Goal: Transaction & Acquisition: Purchase product/service

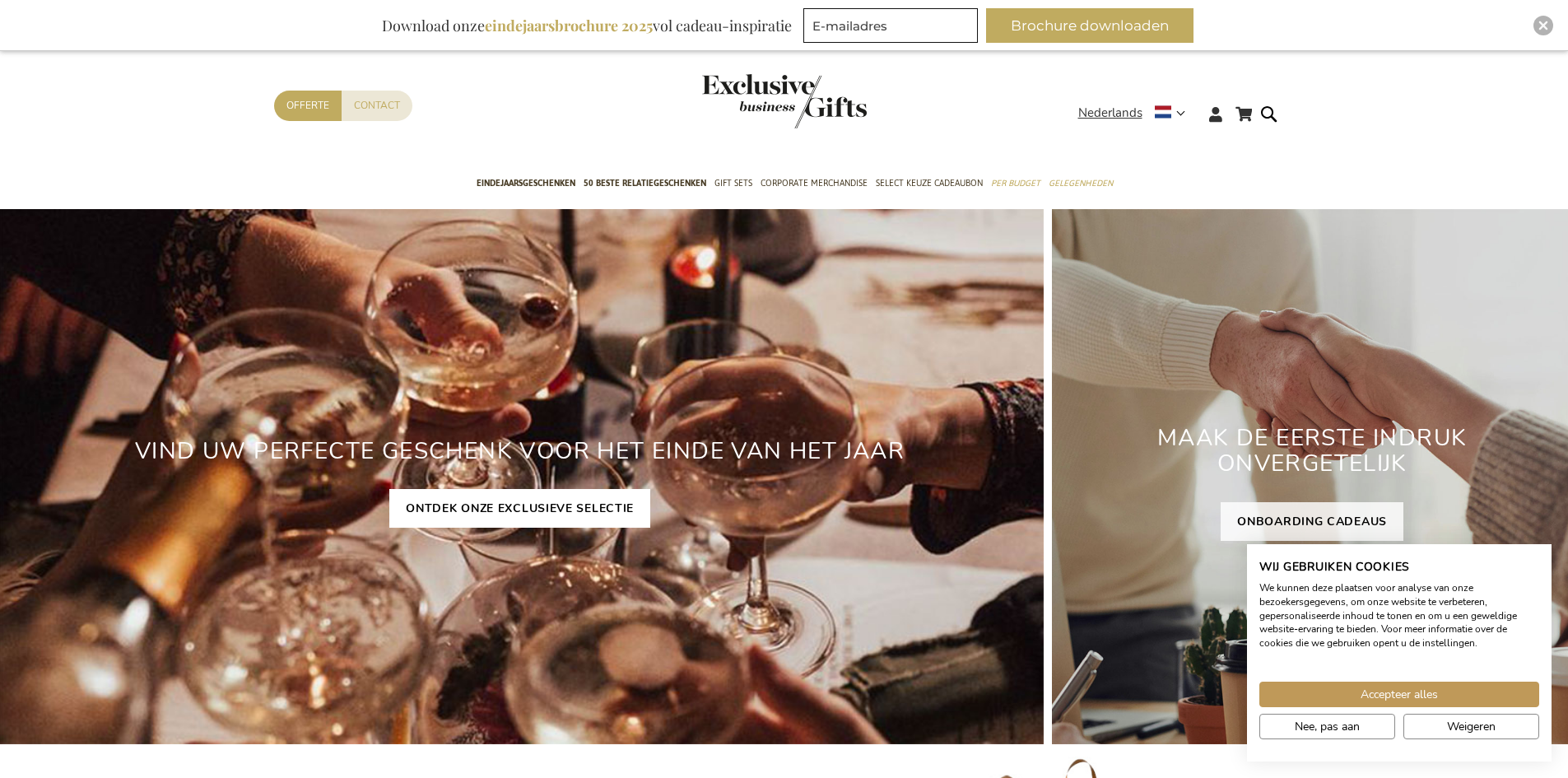
click at [525, 487] on div "VIND UW PERFECTE GESCHENK VOOR HET EINDE VAN HET JAAR ONTDEK ONZE EXCLUSIEVE SE…" at bounding box center [520, 476] width 1048 height 535
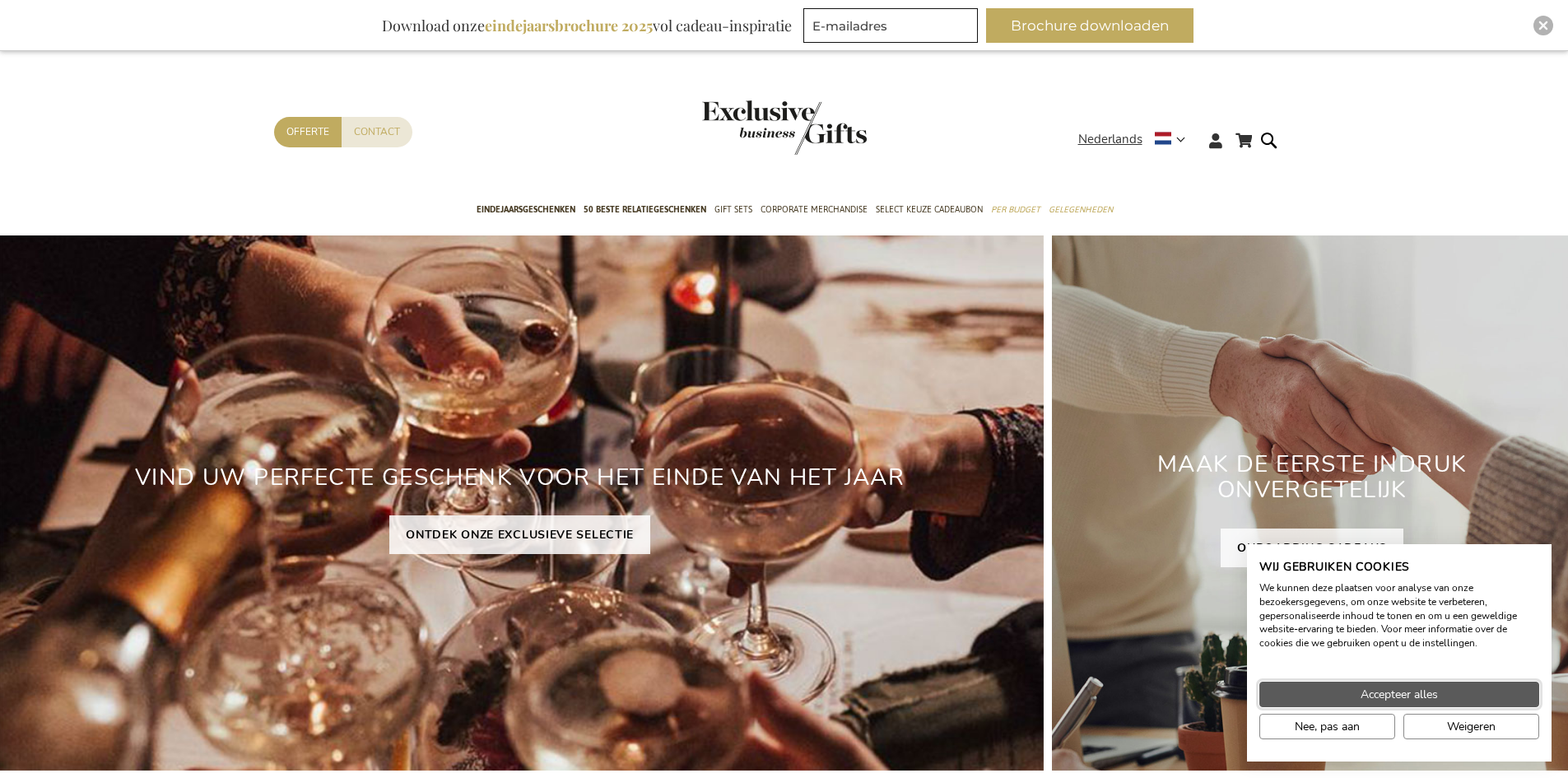
click at [1364, 693] on span "Accepteer alles" at bounding box center [1398, 694] width 77 height 18
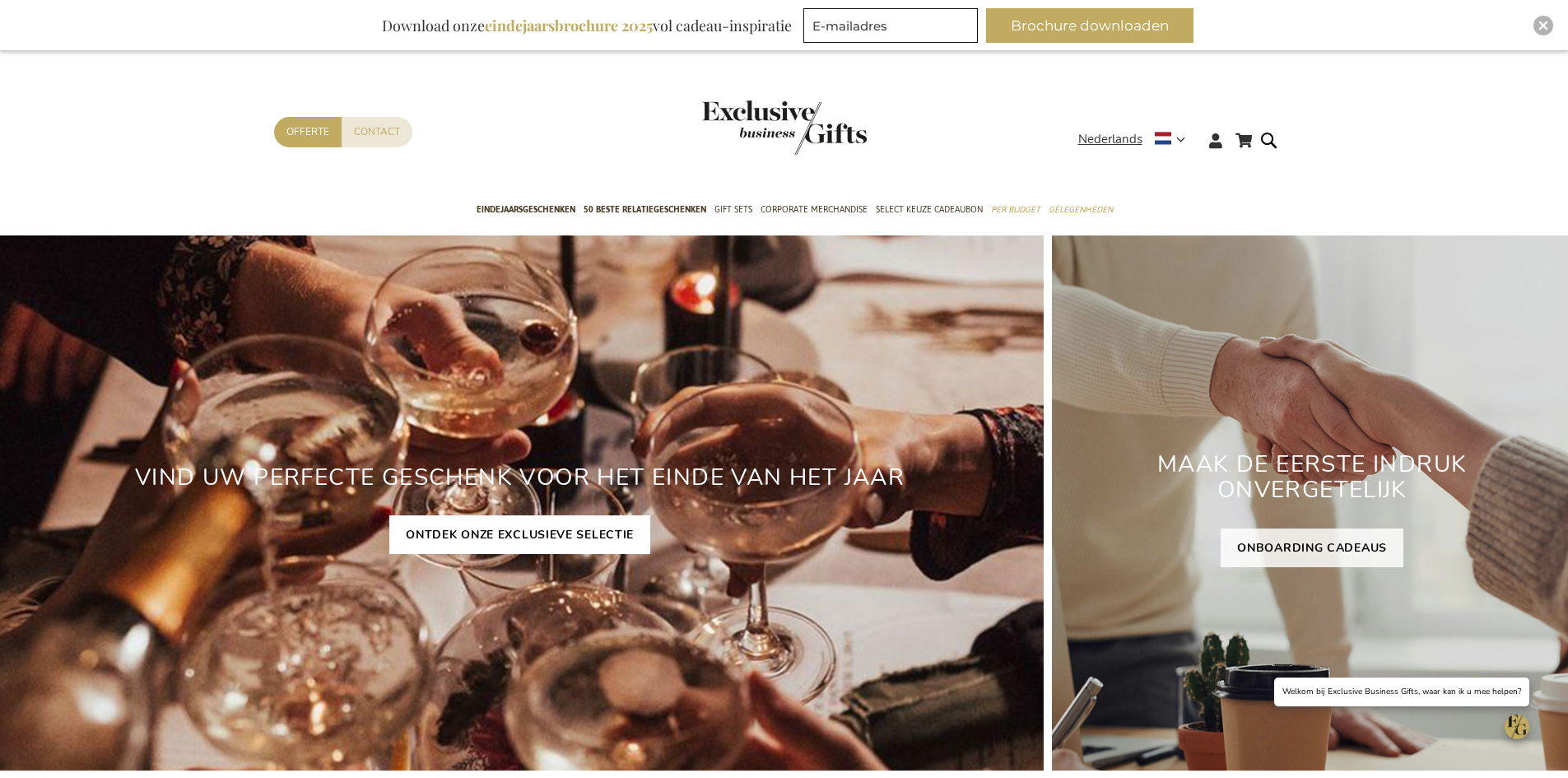
click at [514, 535] on link "ONTDEK ONZE EXCLUSIEVE SELECTIE" at bounding box center [520, 534] width 261 height 38
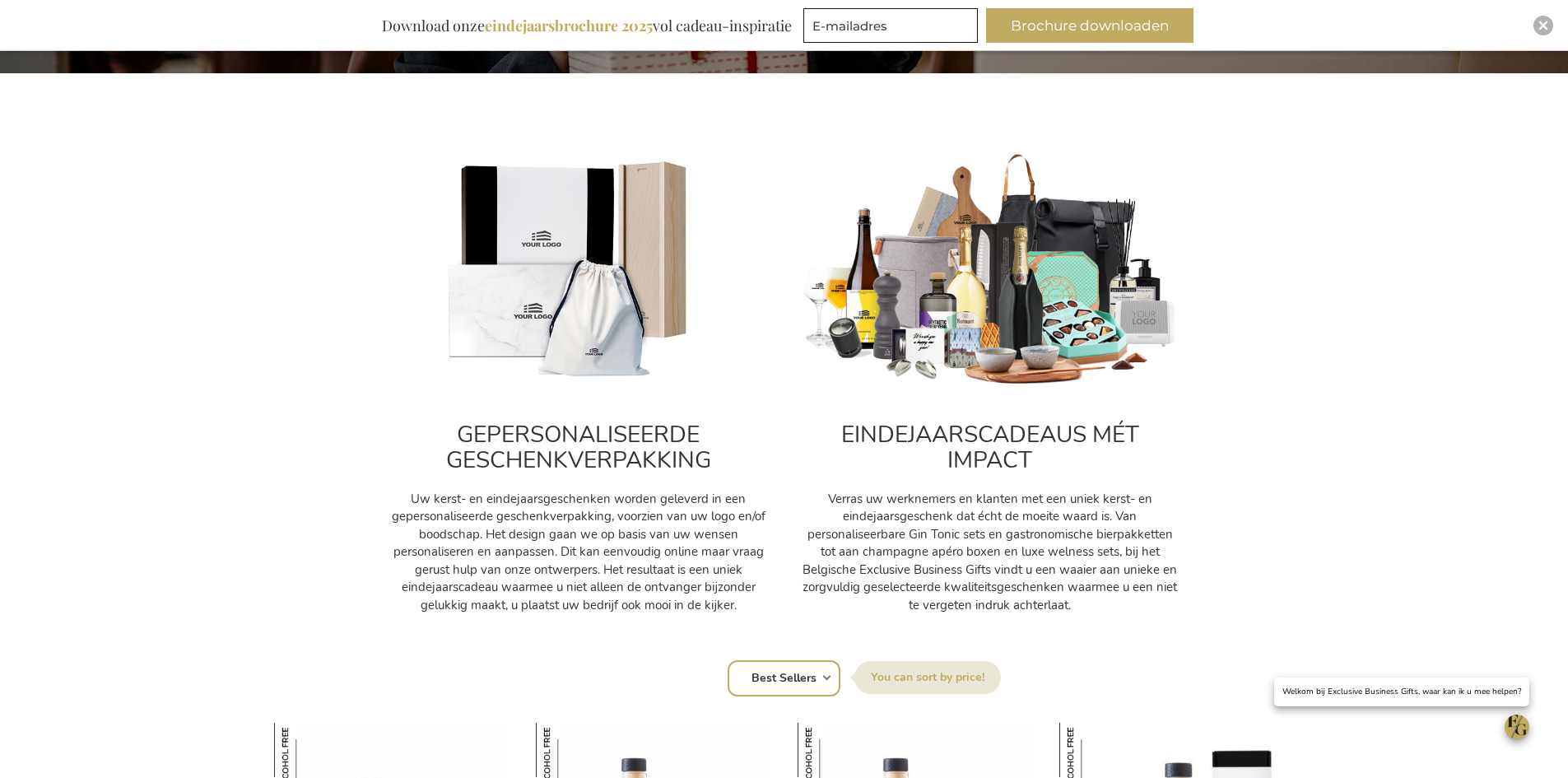
scroll to position [493, 0]
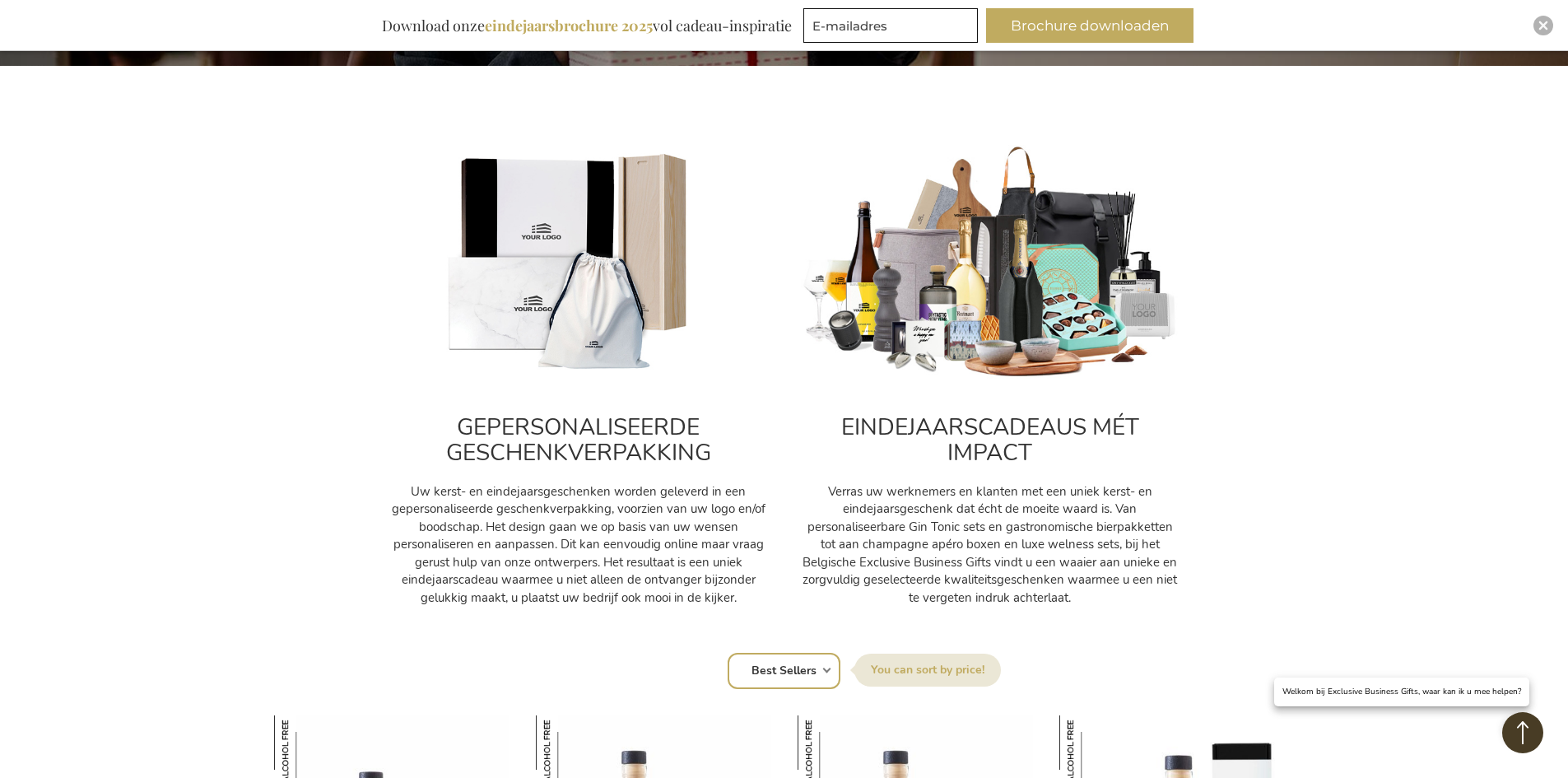
click at [569, 350] on img at bounding box center [578, 262] width 379 height 236
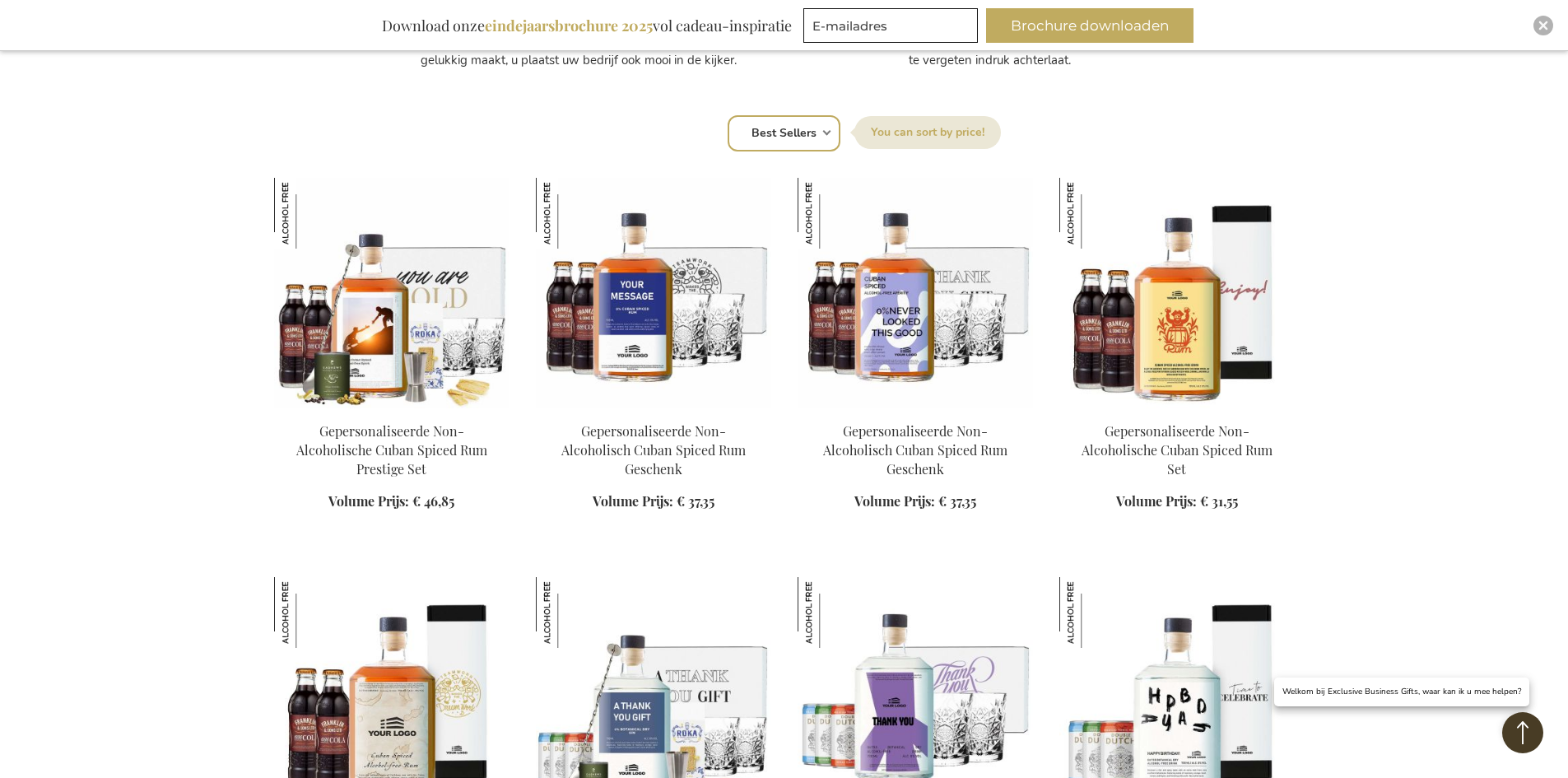
scroll to position [1070, 0]
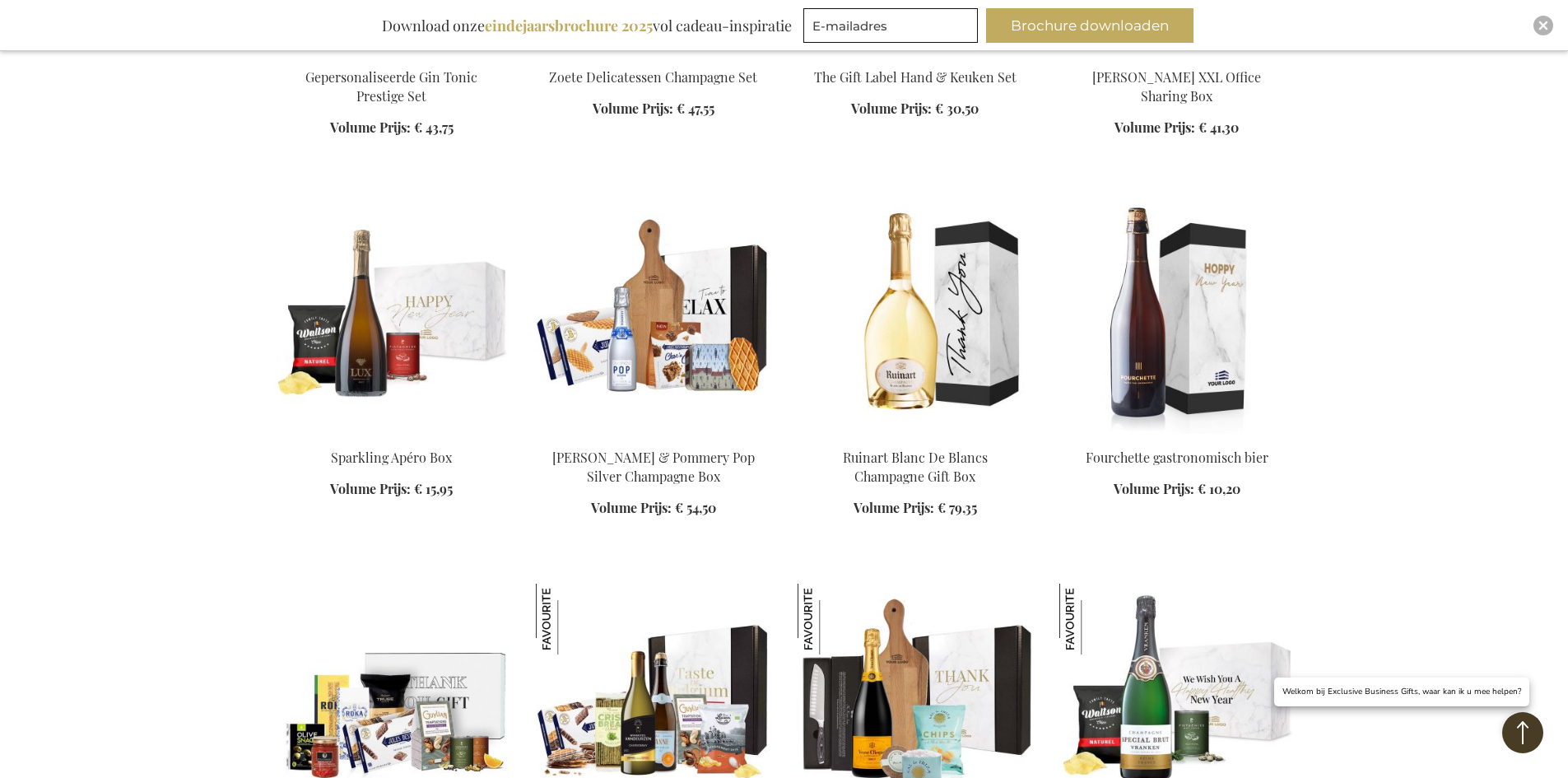
scroll to position [2963, 0]
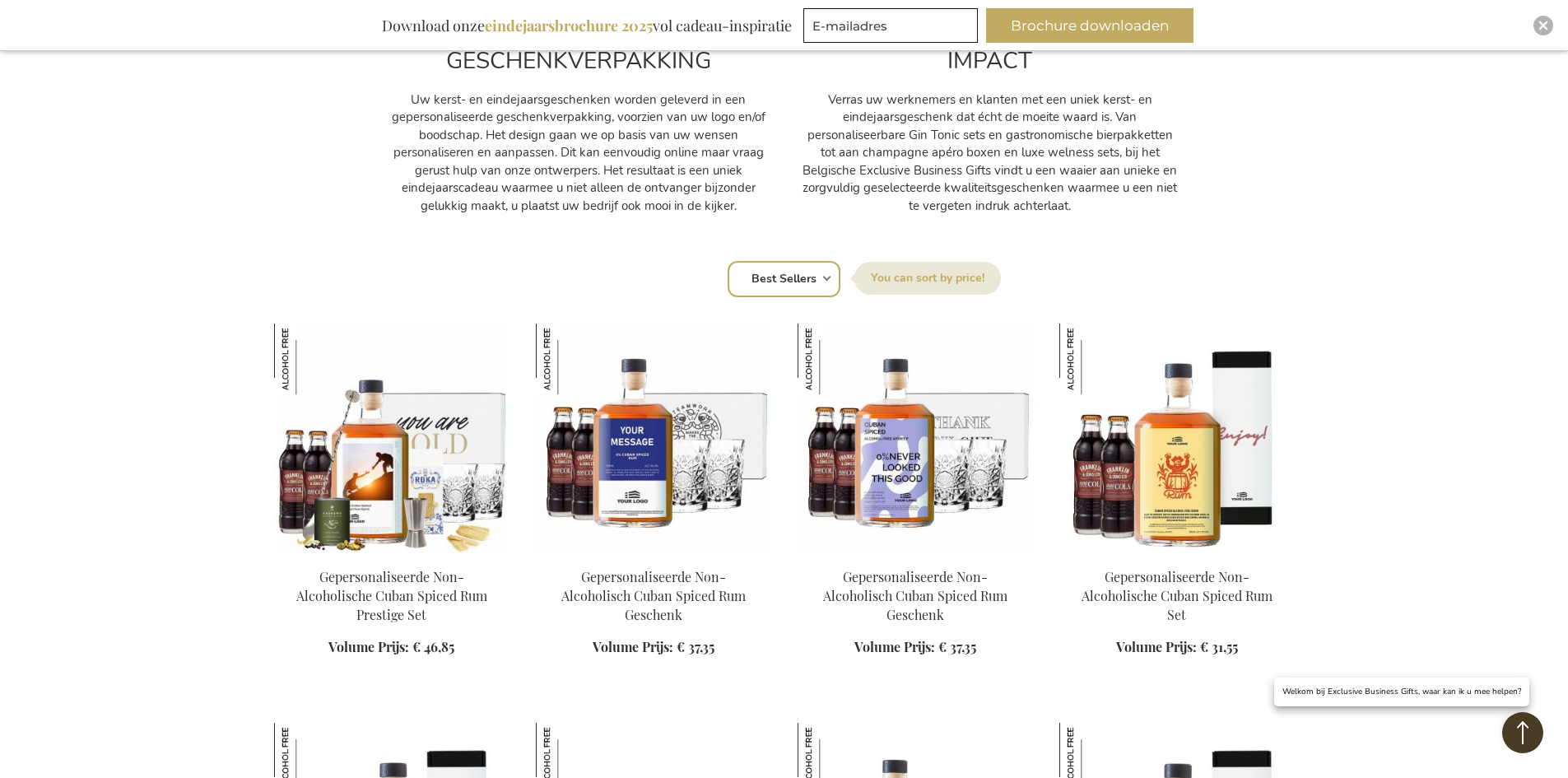
scroll to position [906, 0]
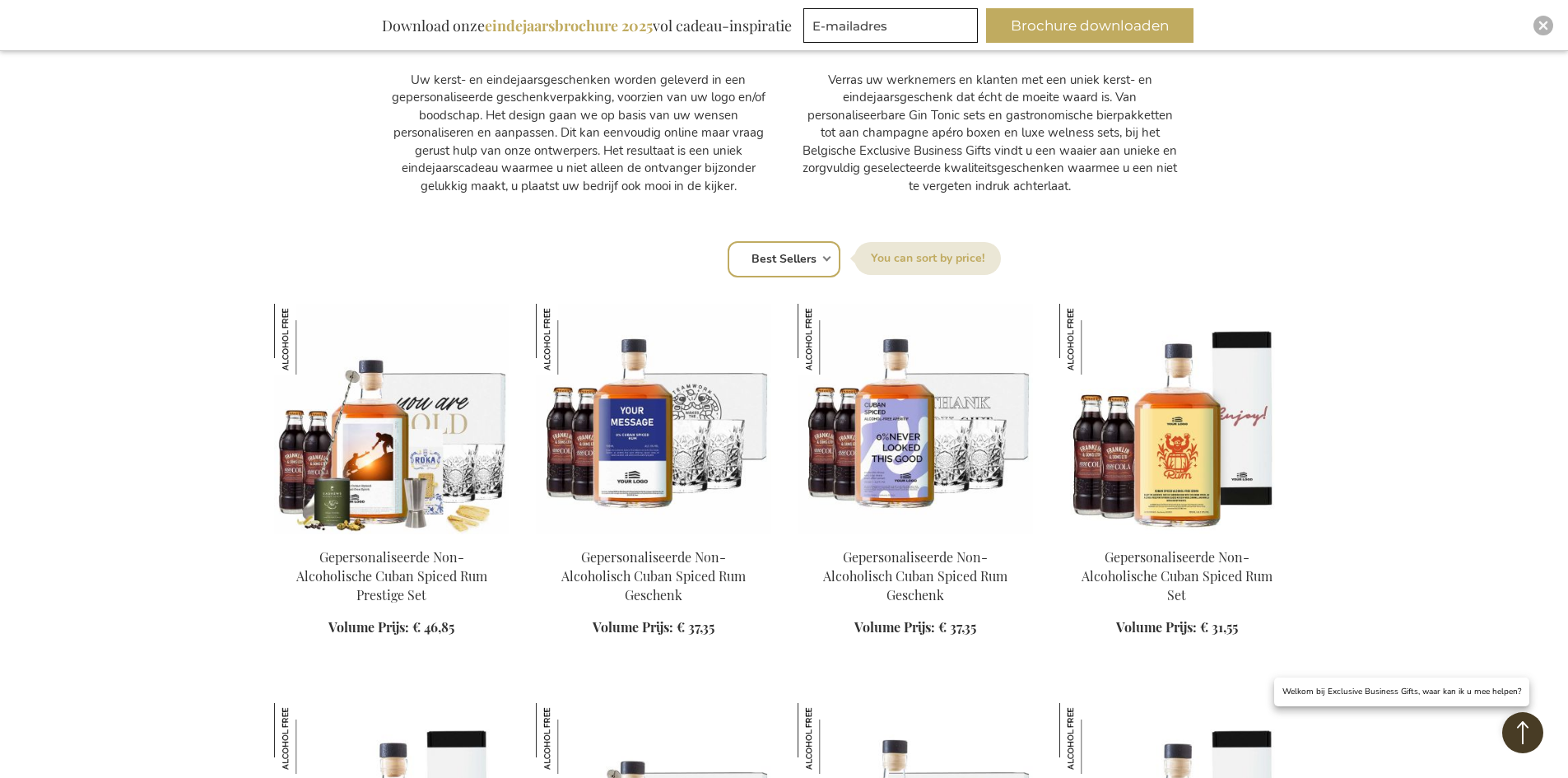
click at [792, 256] on select "Positie Best Sellers Meest bekeken Nieuw Biggest Saving Price: low to high Pric…" at bounding box center [784, 259] width 113 height 36
select select "price_asc"
click at [728, 242] on select "Positie Best Sellers Meest bekeken Nieuw Biggest Saving Price: low to high Pric…" at bounding box center [784, 259] width 113 height 36
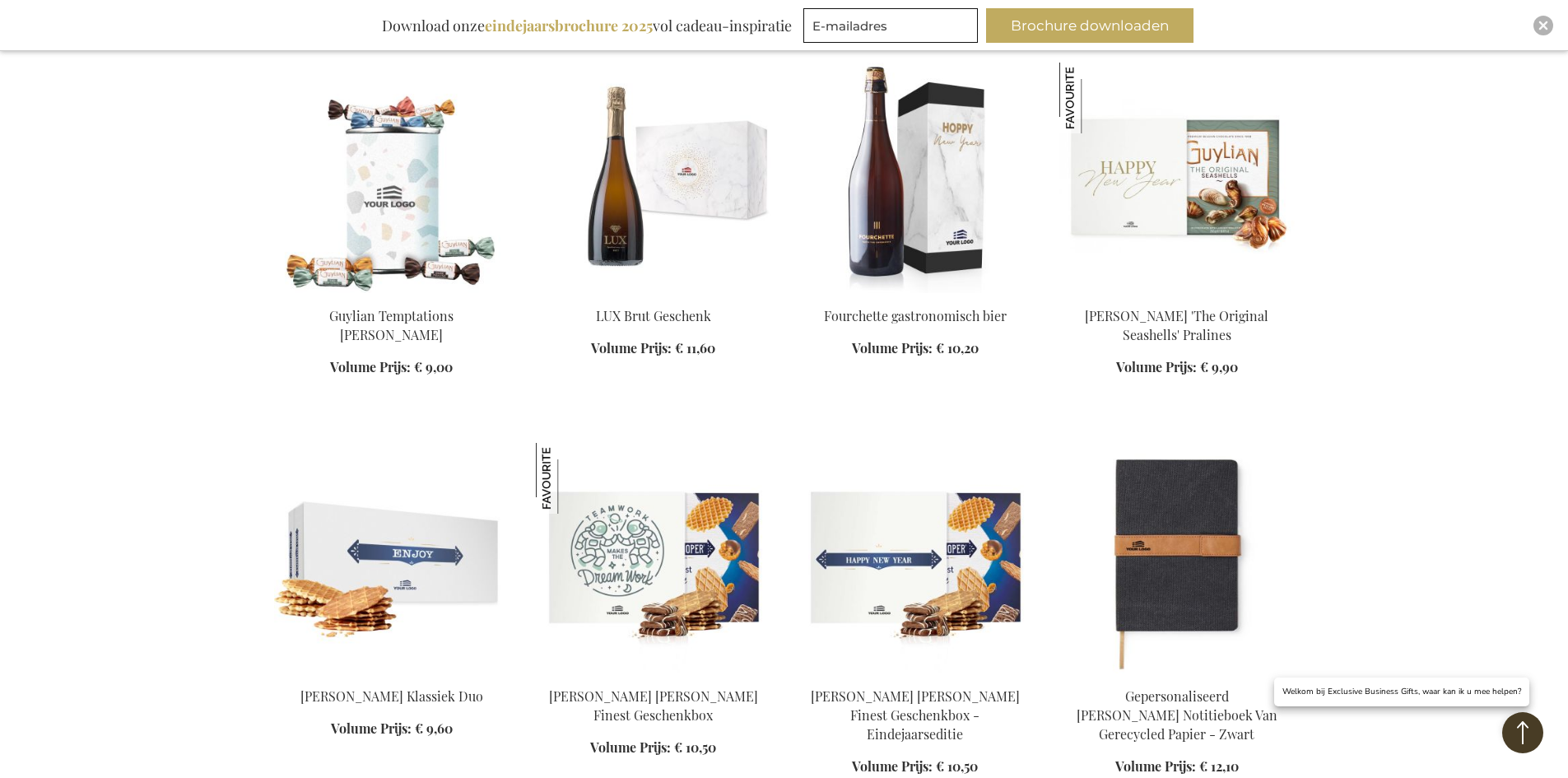
scroll to position [1481, 0]
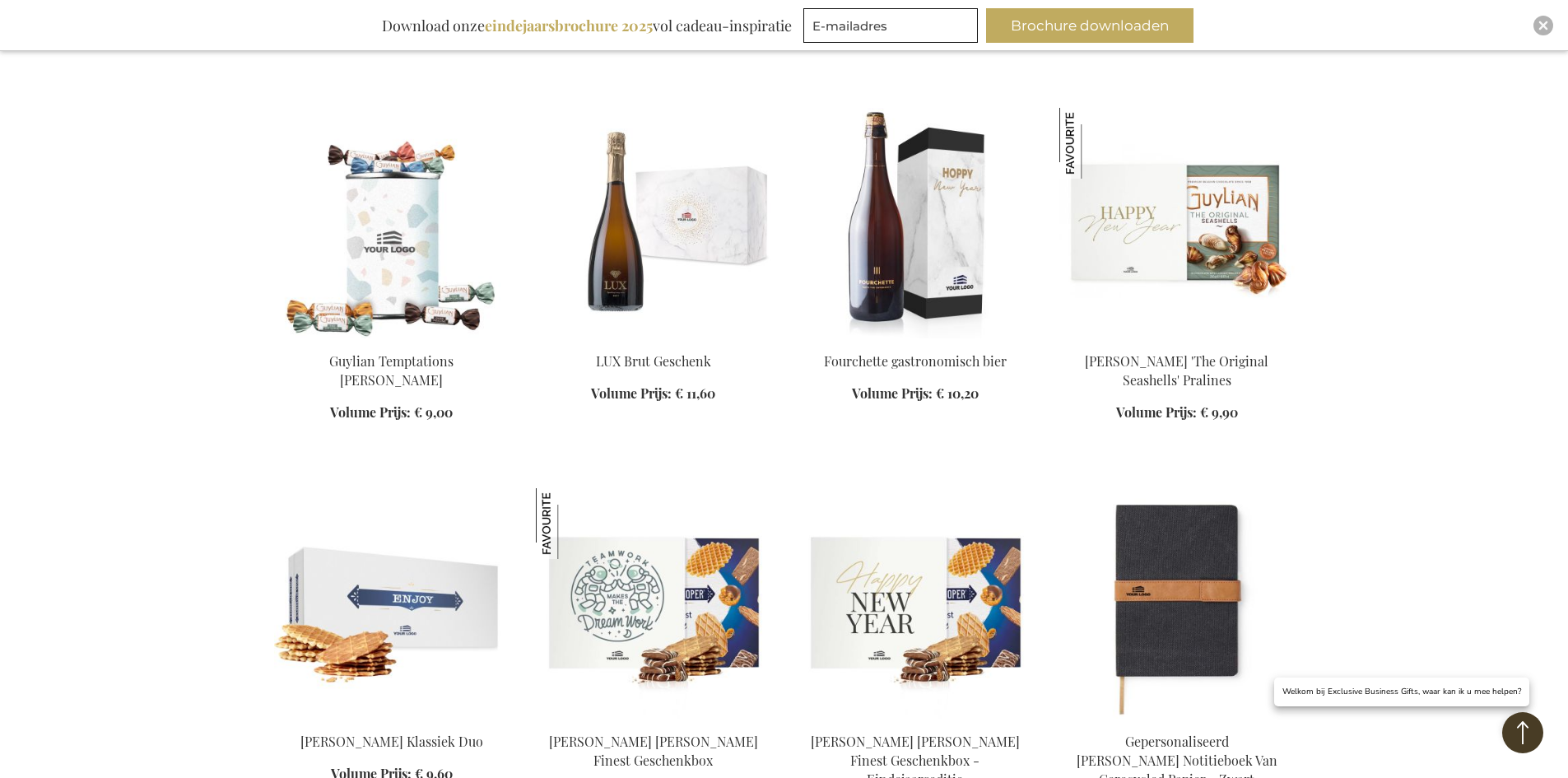
click at [912, 271] on img at bounding box center [915, 223] width 235 height 230
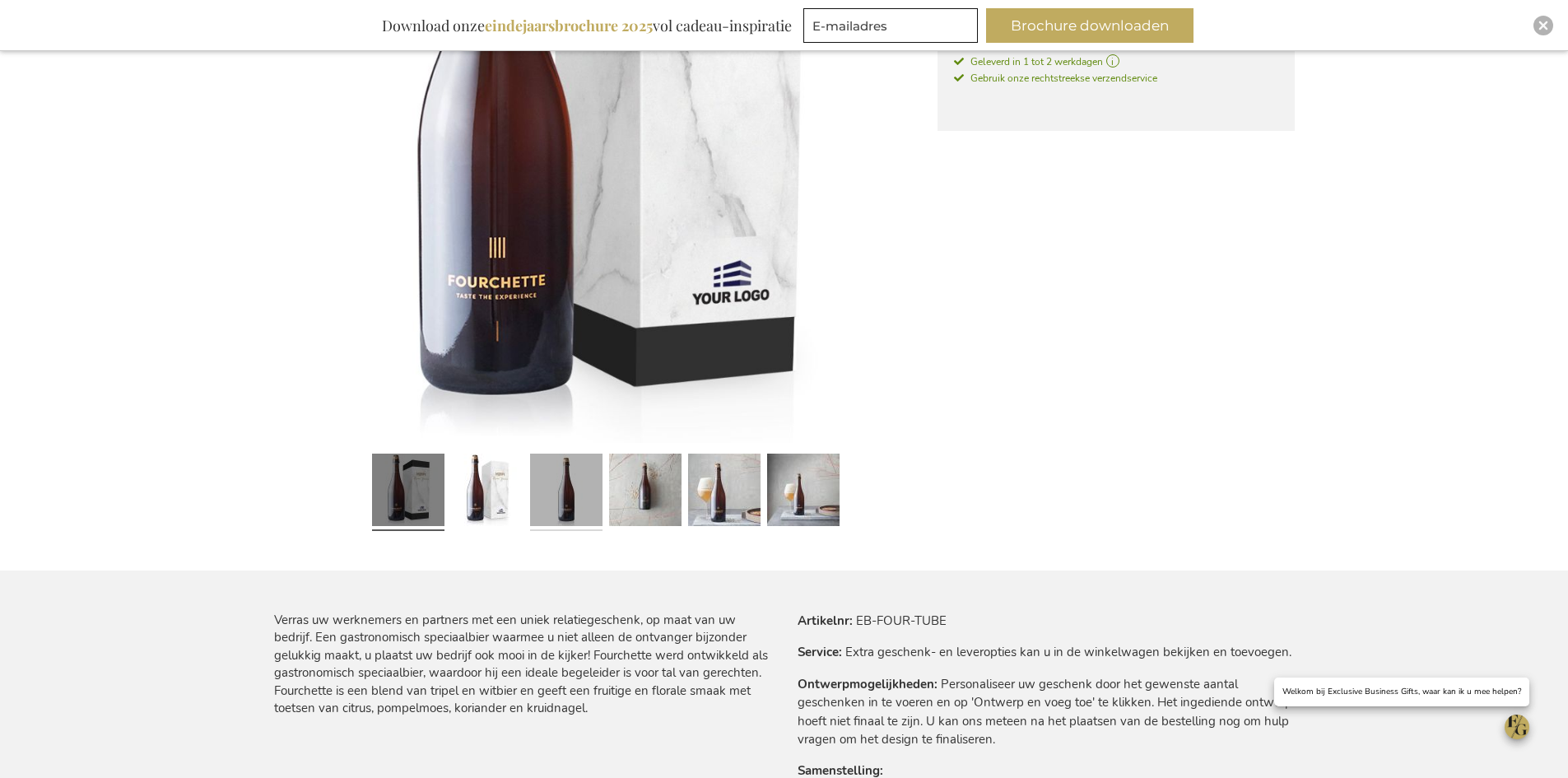
scroll to position [493, 0]
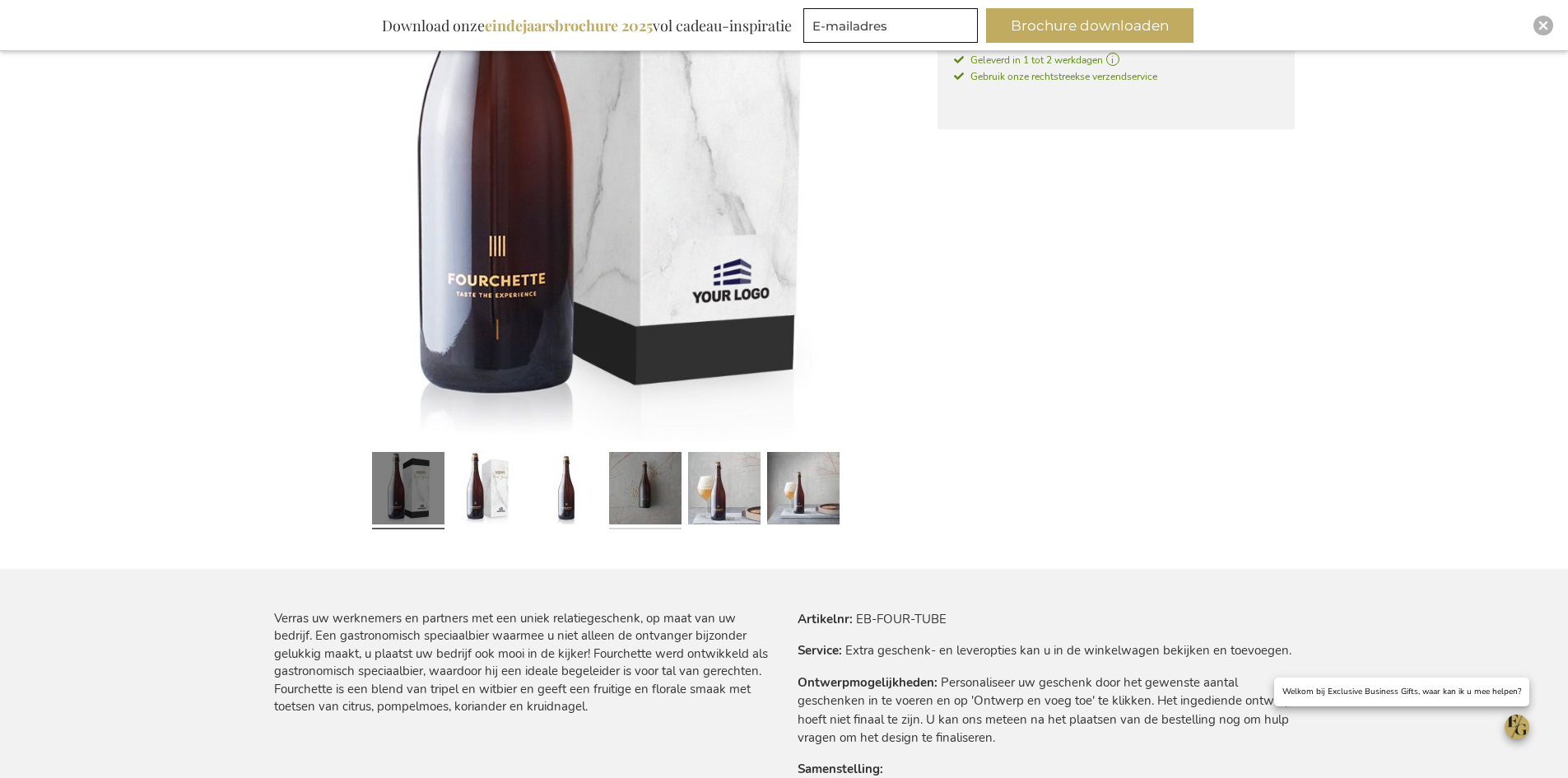
click at [667, 497] on link at bounding box center [645, 490] width 73 height 90
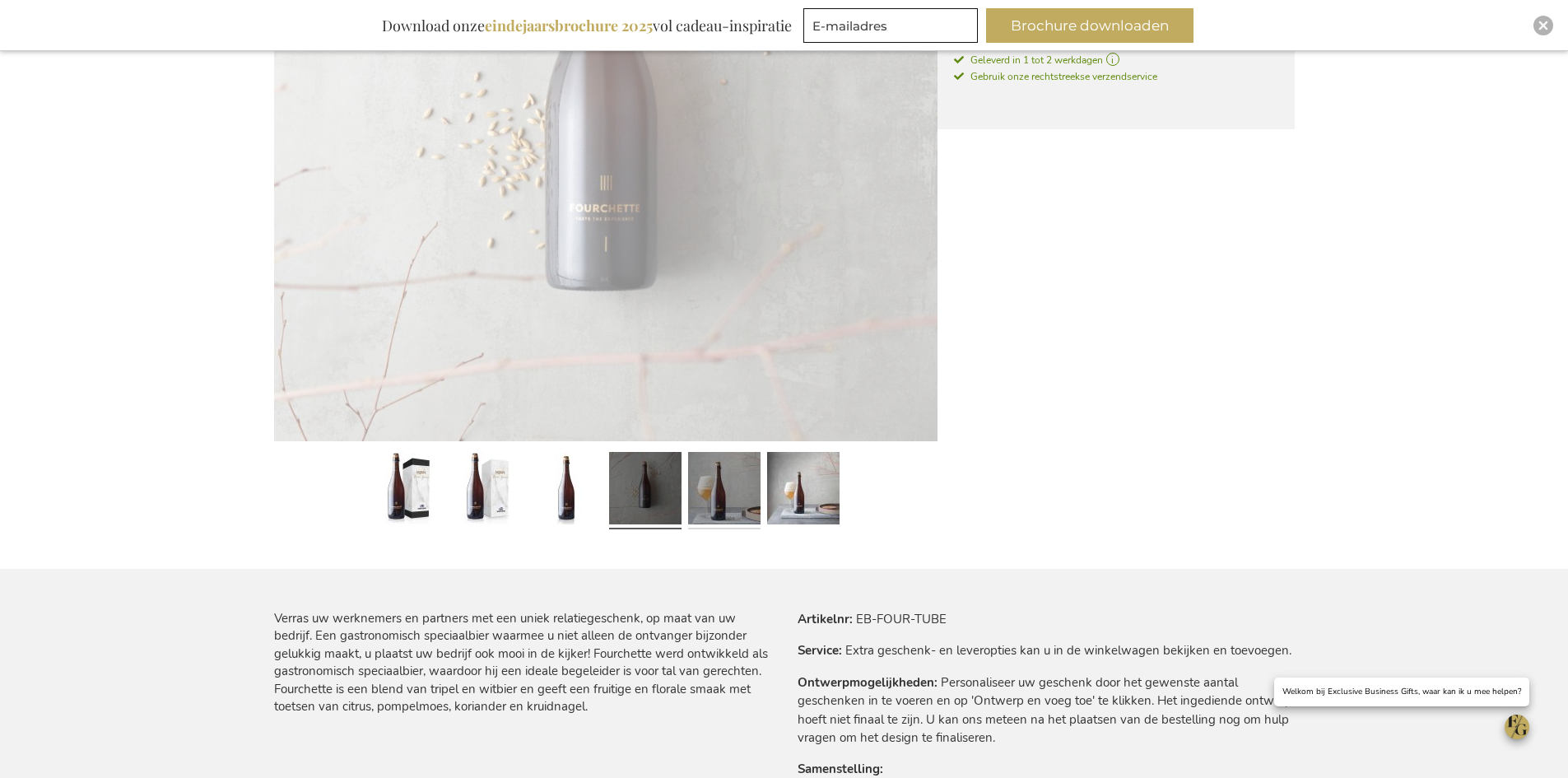
click at [716, 494] on link at bounding box center [725, 490] width 73 height 90
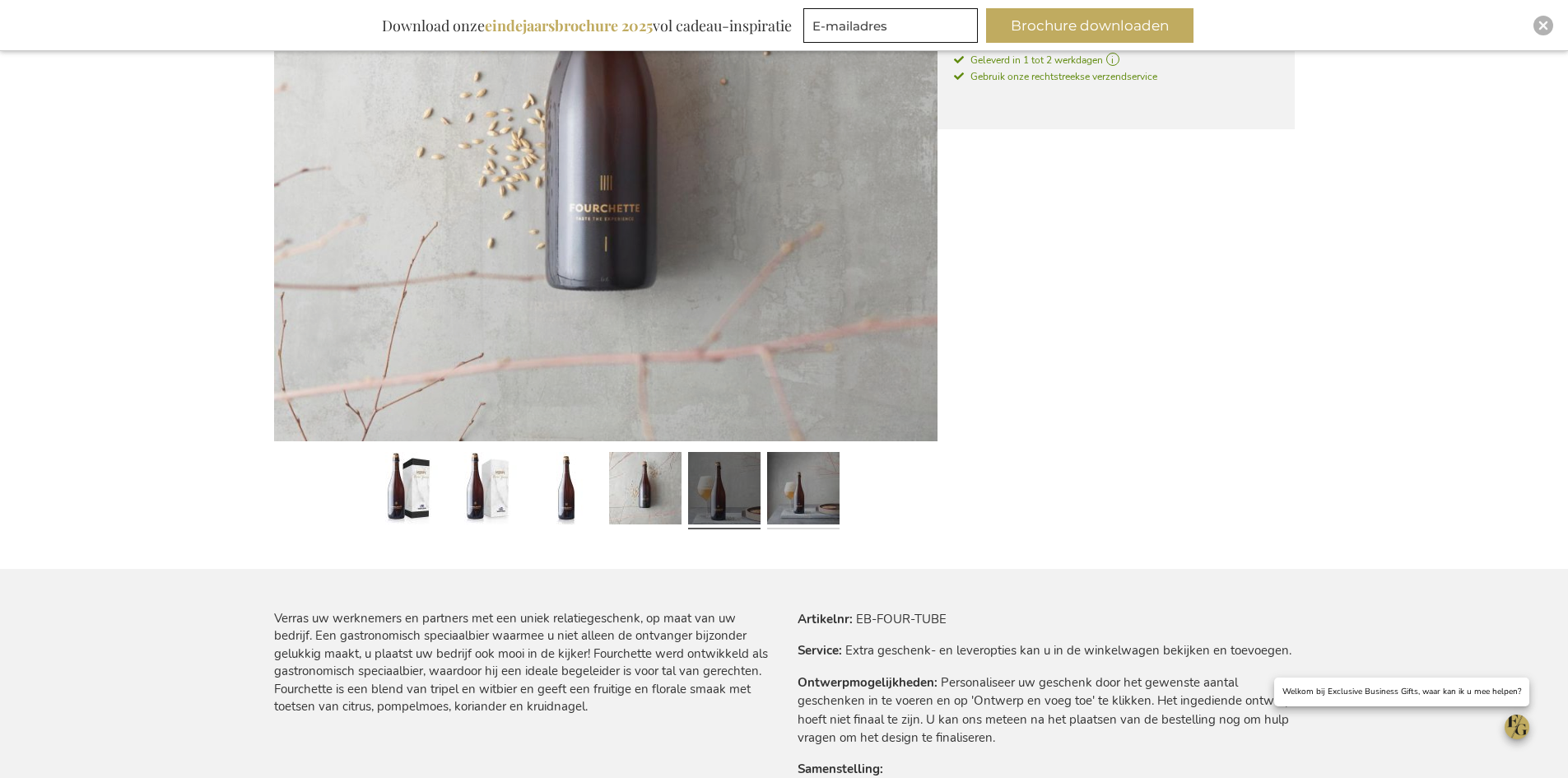
click at [796, 496] on link at bounding box center [803, 490] width 73 height 90
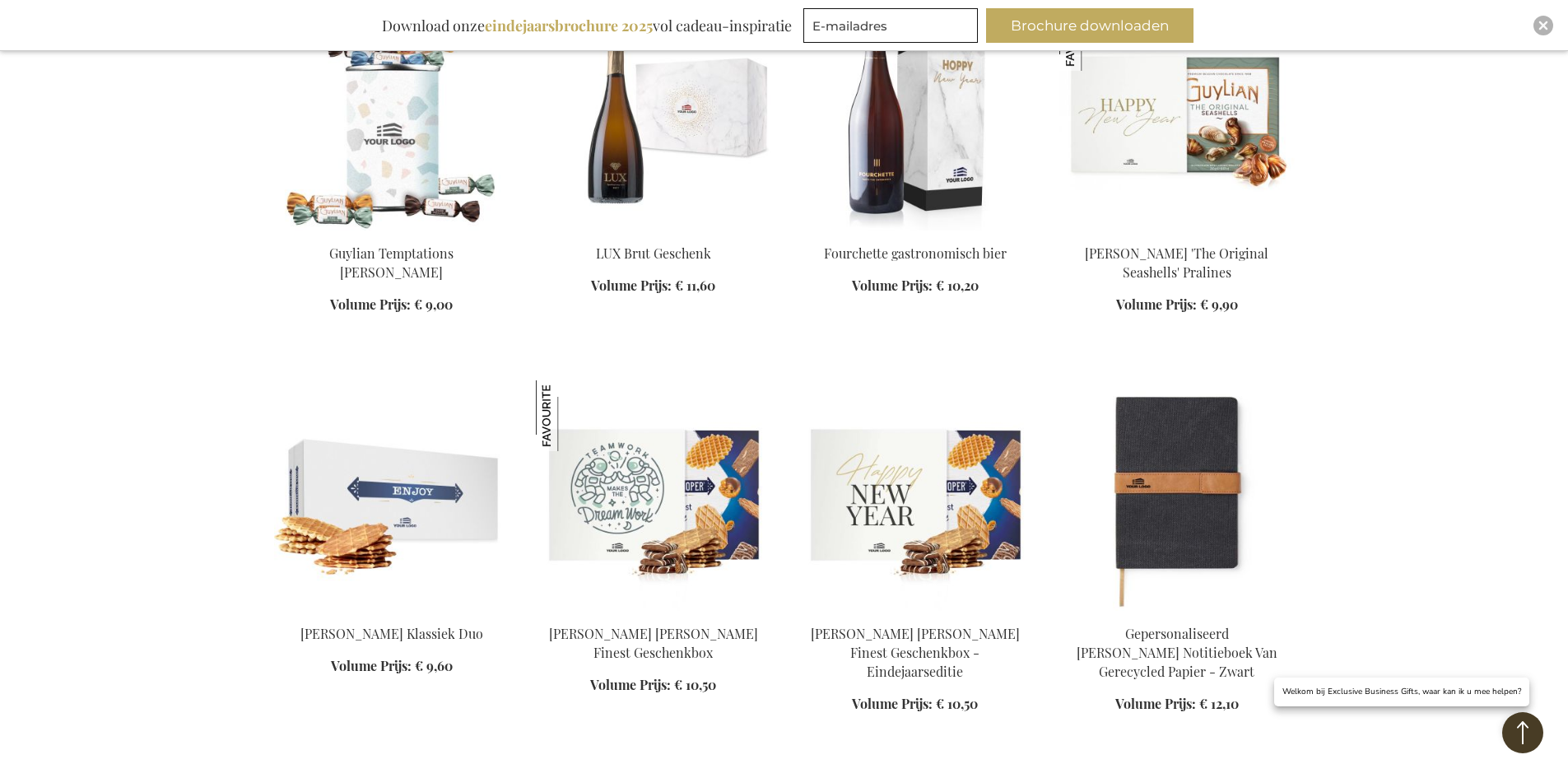
scroll to position [2083, 0]
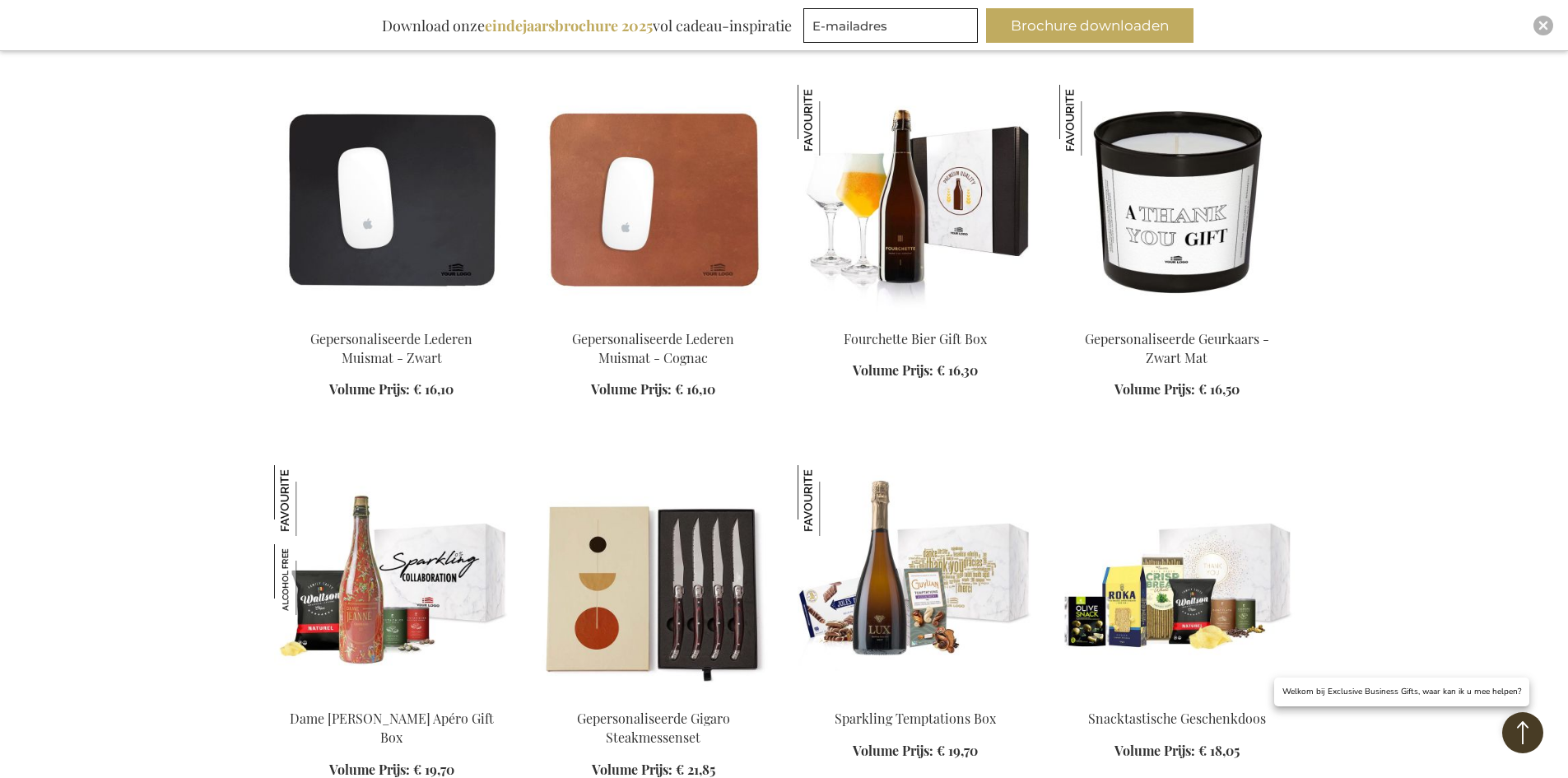
scroll to position [3071, 0]
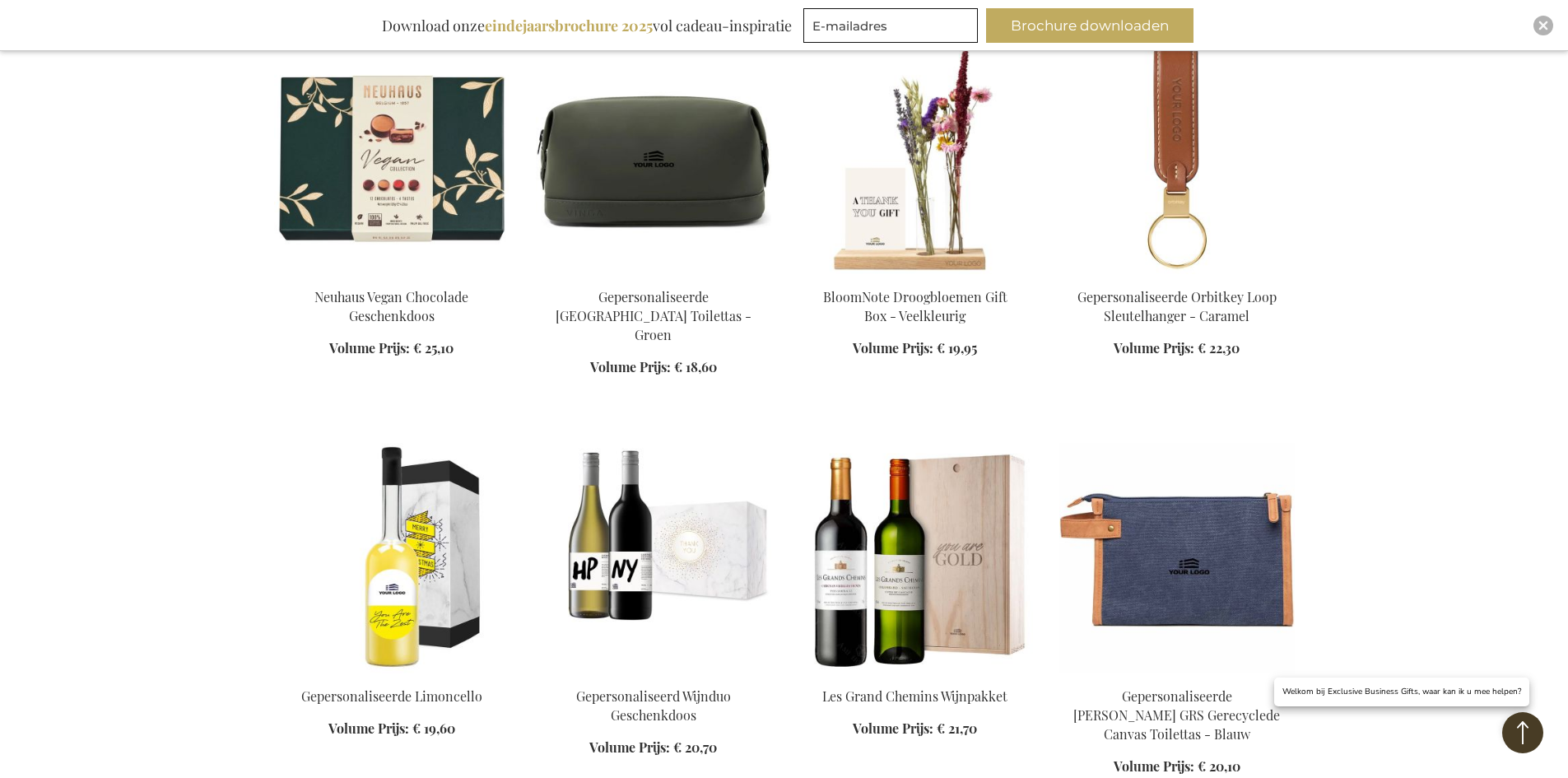
scroll to position [3894, 0]
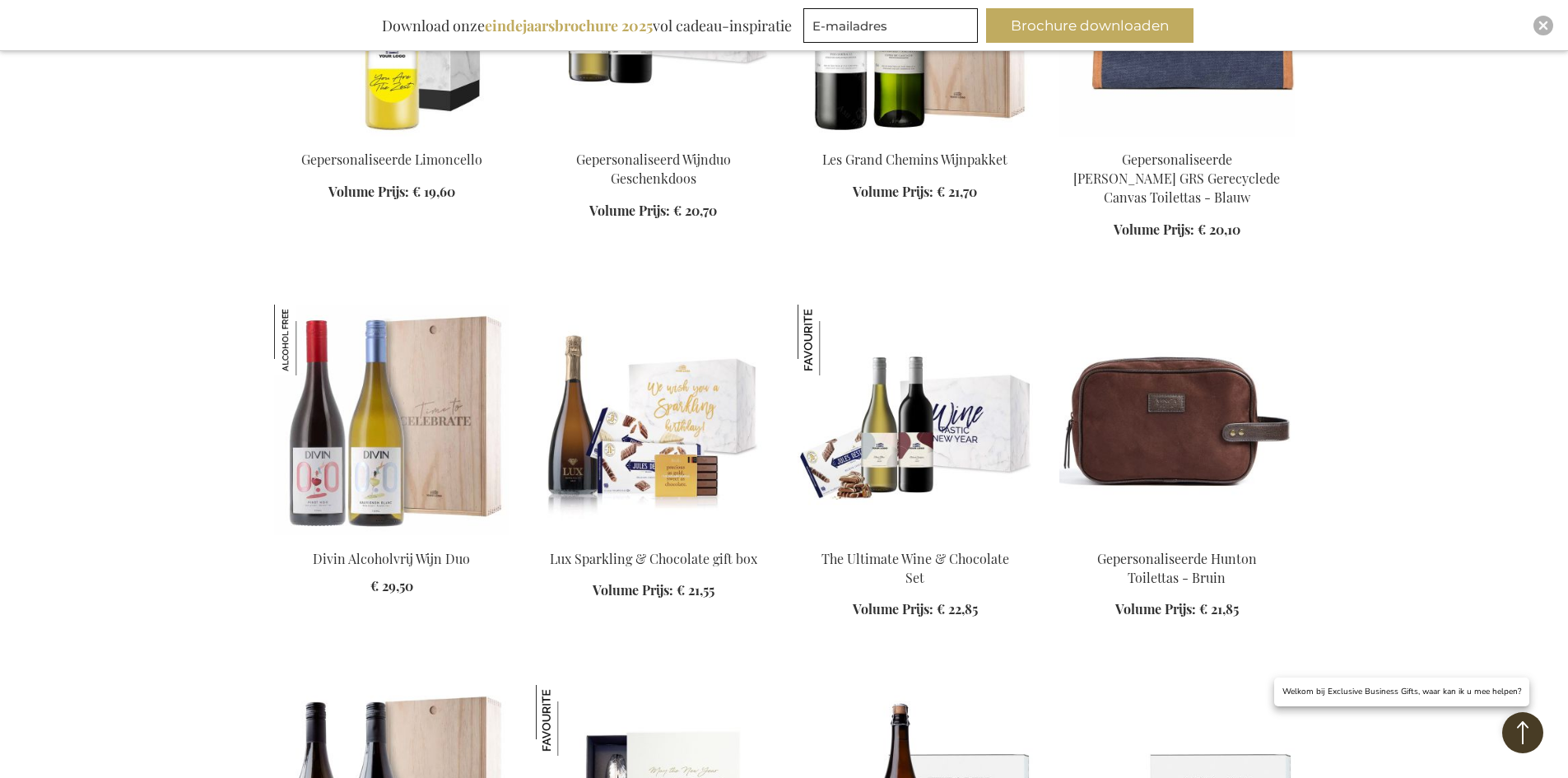
scroll to position [4305, 0]
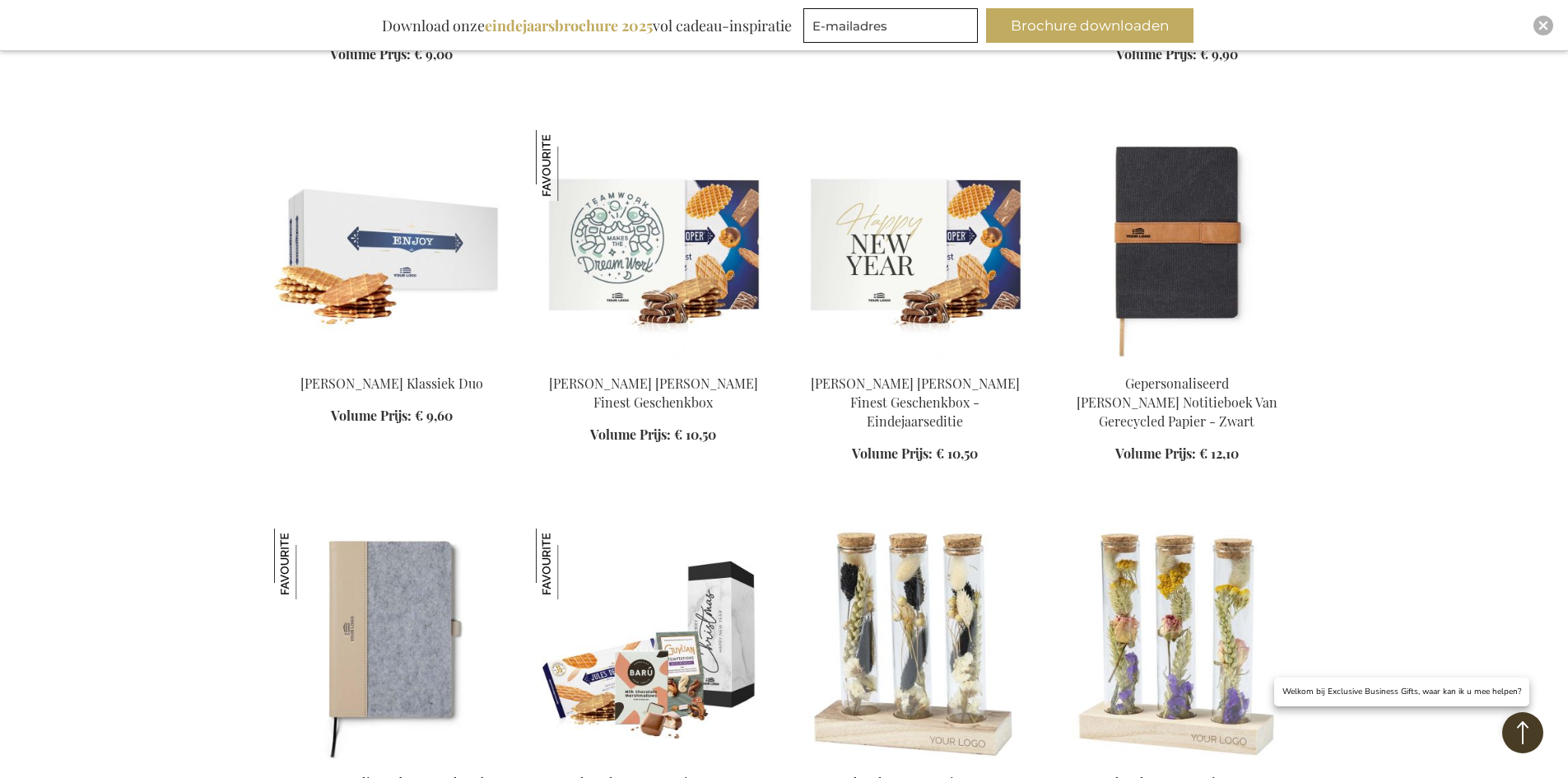
scroll to position [1754, 0]
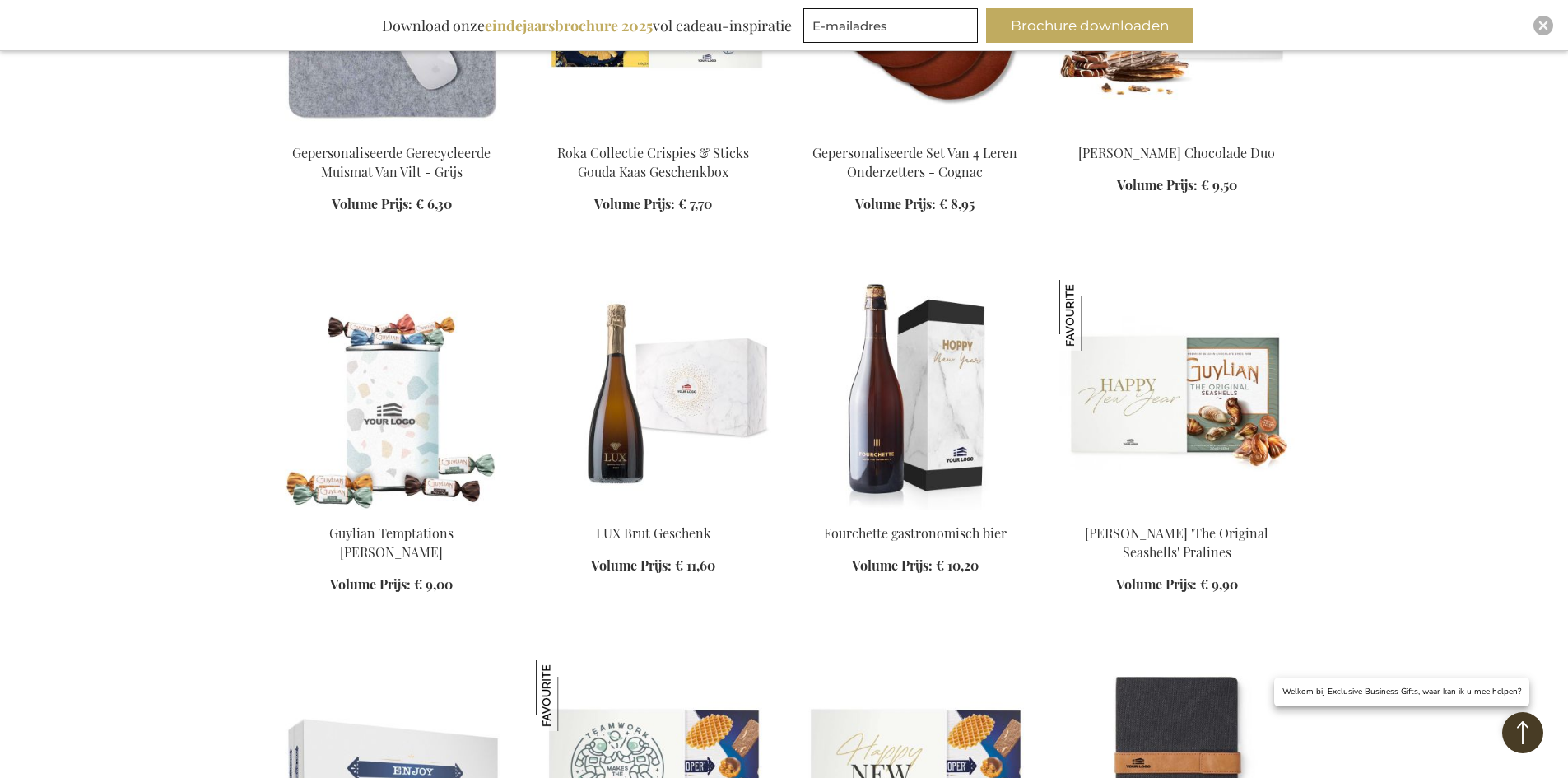
scroll to position [1342, 0]
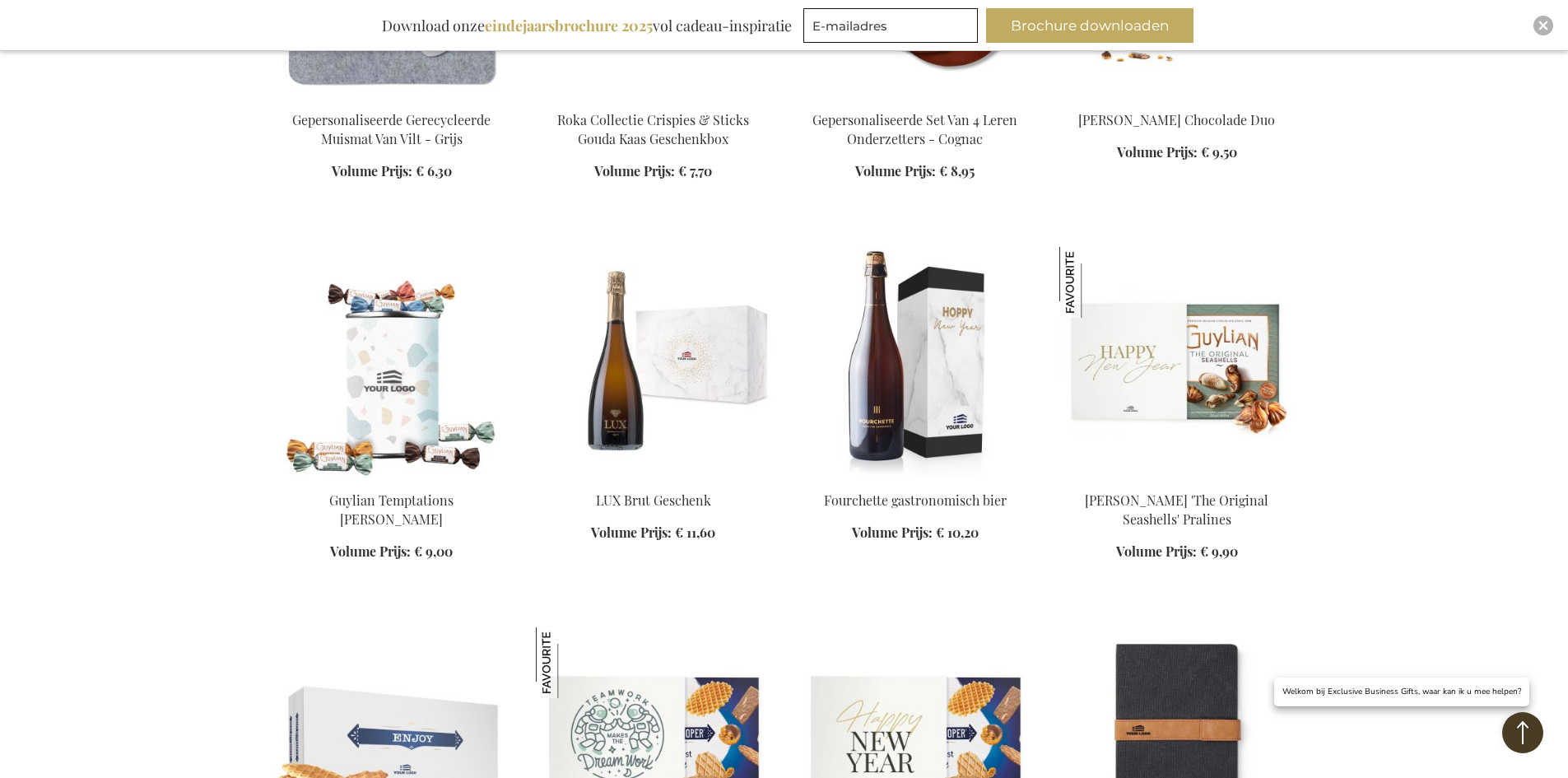
drag, startPoint x: 1018, startPoint y: 501, endPoint x: 884, endPoint y: 496, distance: 134.1
click at [884, 496] on div "In Winkelwagen" at bounding box center [915, 526] width 235 height 69
drag, startPoint x: 1002, startPoint y: 495, endPoint x: 952, endPoint y: 495, distance: 50.0
click at [952, 495] on div "In Winkelwagen" at bounding box center [915, 526] width 235 height 69
click at [1010, 501] on div "In Winkelwagen" at bounding box center [915, 526] width 235 height 69
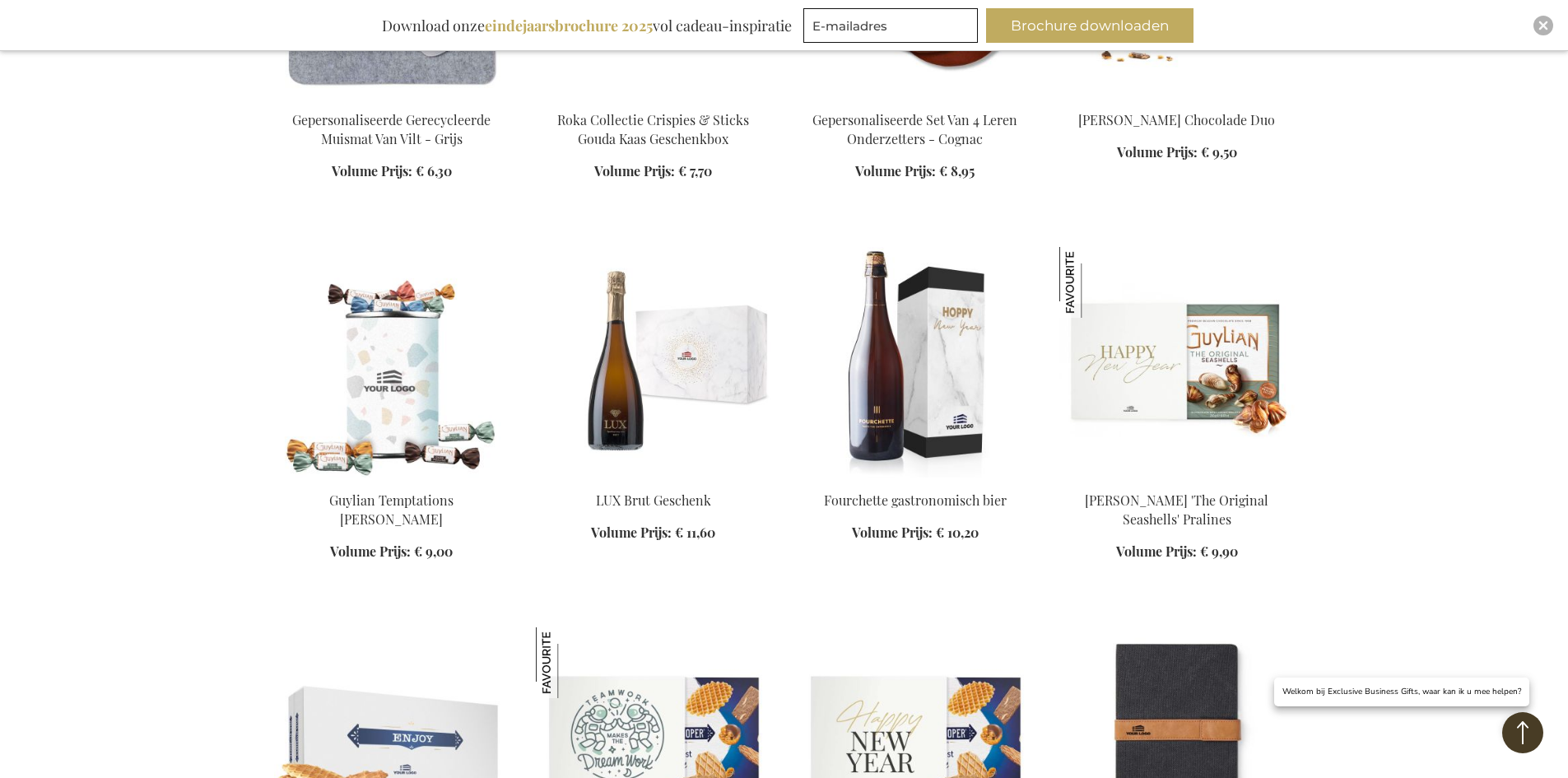
click at [1001, 501] on div "In Winkelwagen" at bounding box center [915, 526] width 235 height 69
click at [996, 501] on div "In Winkelwagen" at bounding box center [915, 526] width 235 height 69
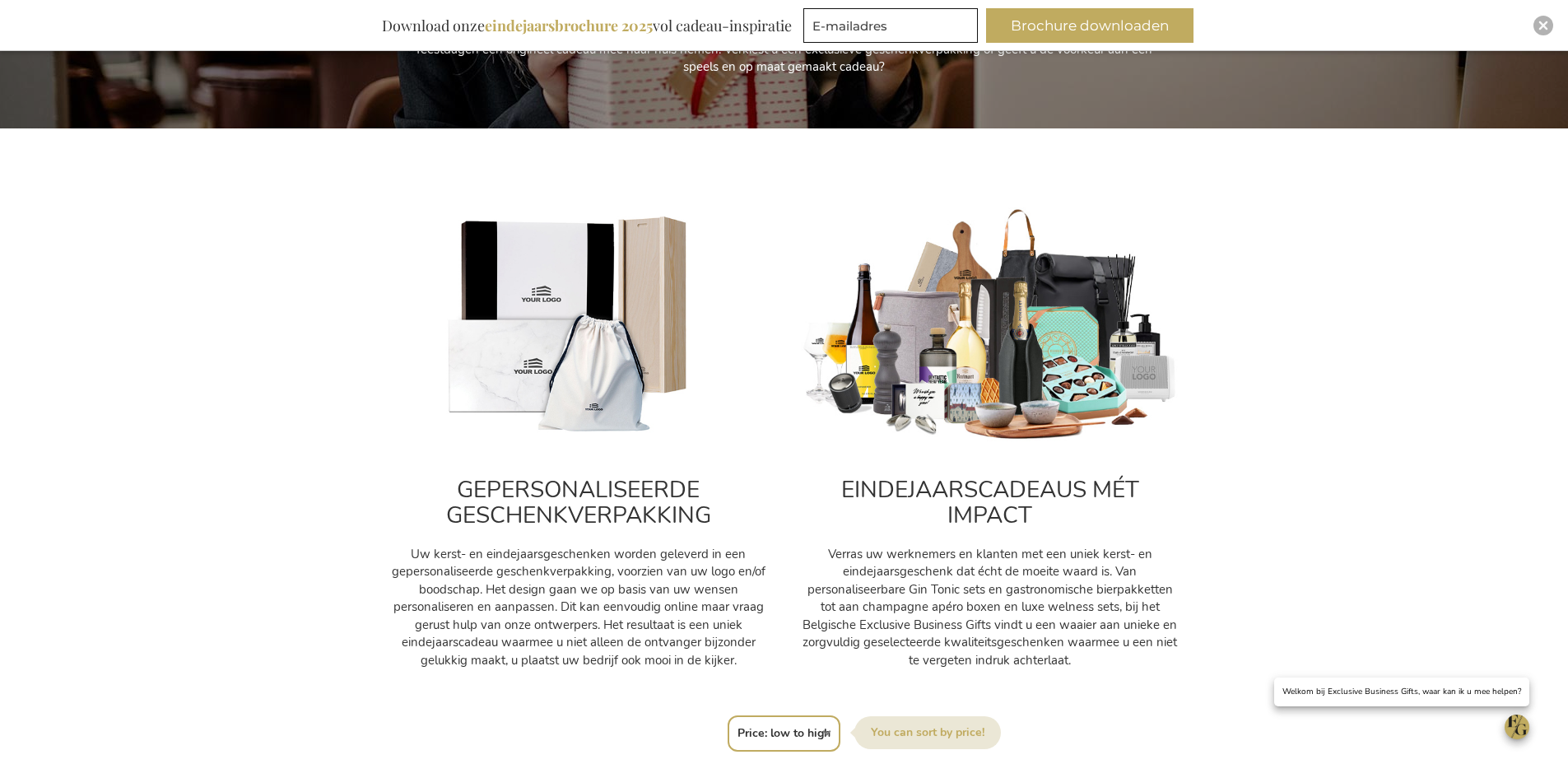
scroll to position [577, 0]
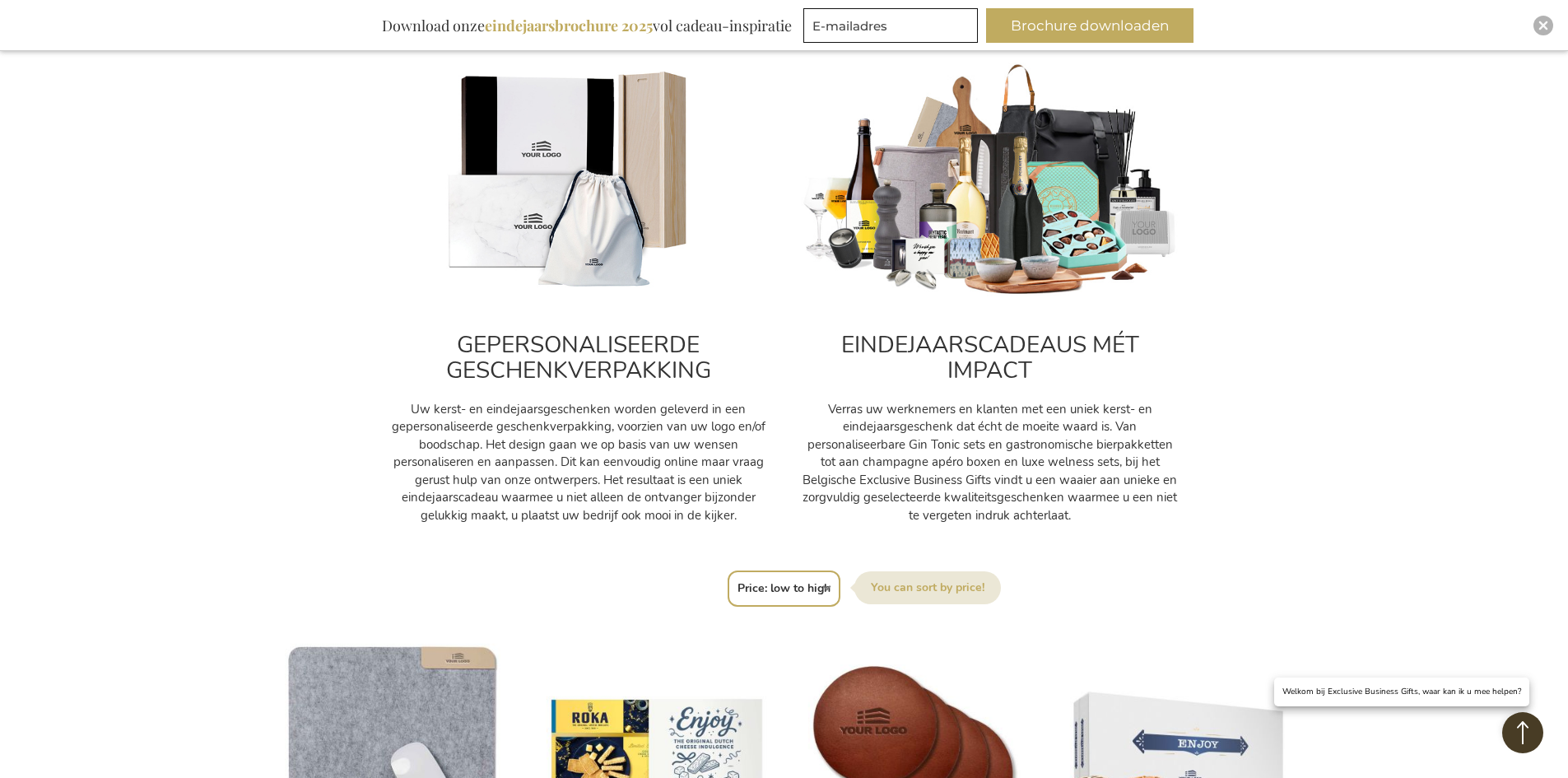
click at [981, 402] on p "Verras uw werknemers en klanten met een uniek kerst- en eindejaarsgeschenk dat …" at bounding box center [990, 463] width 379 height 123
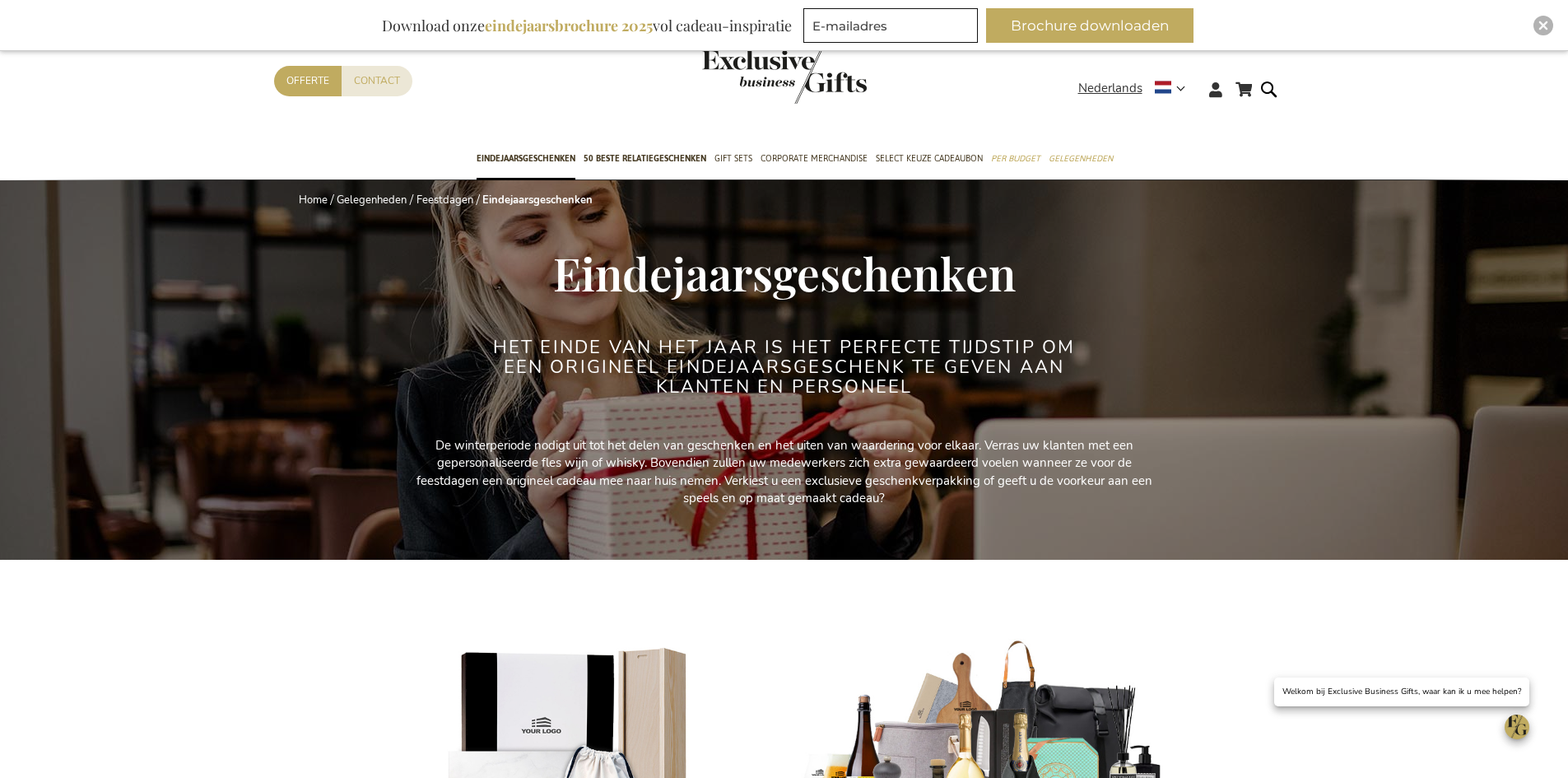
select select "price_asc"
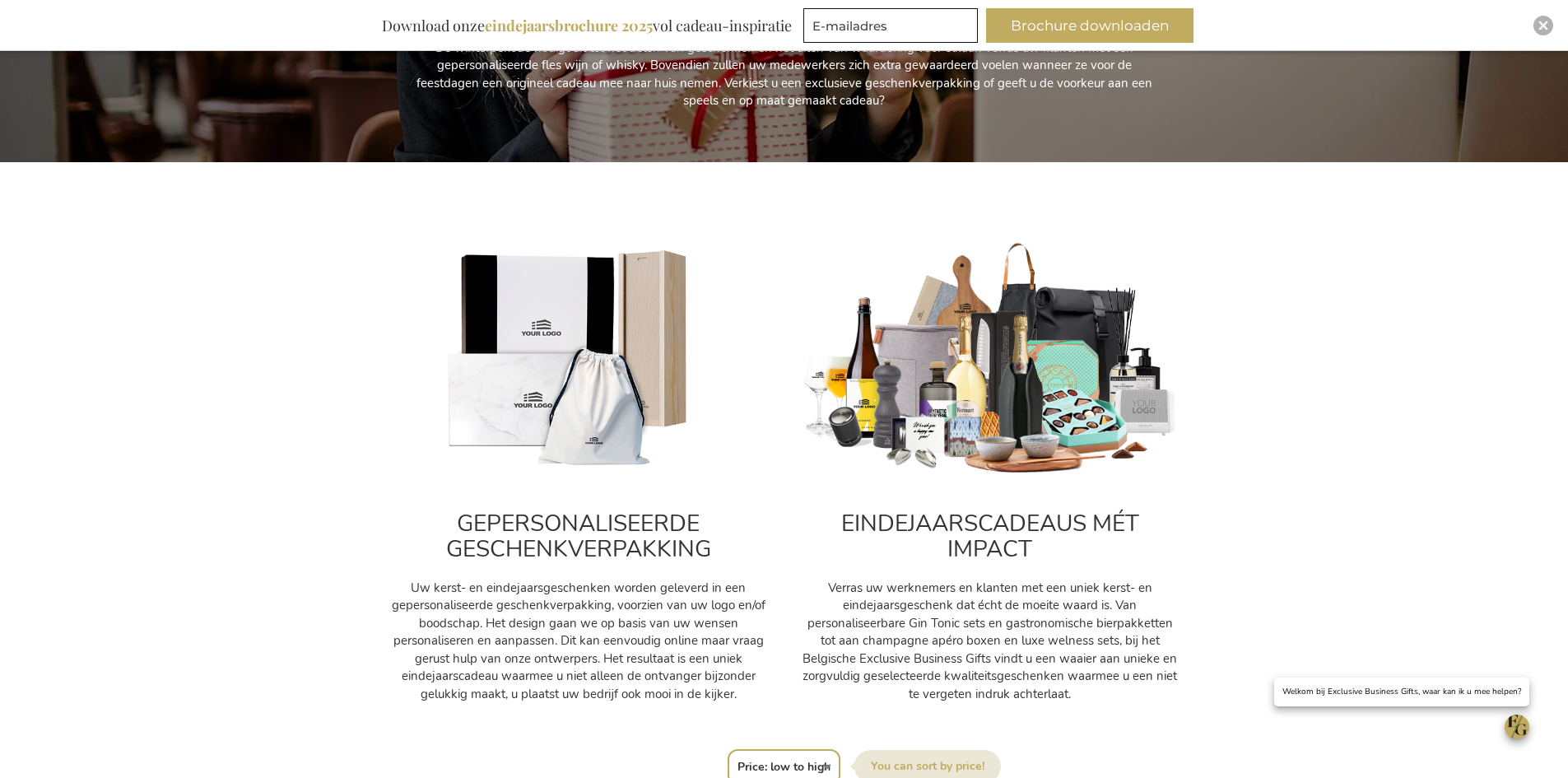
scroll to position [247, 0]
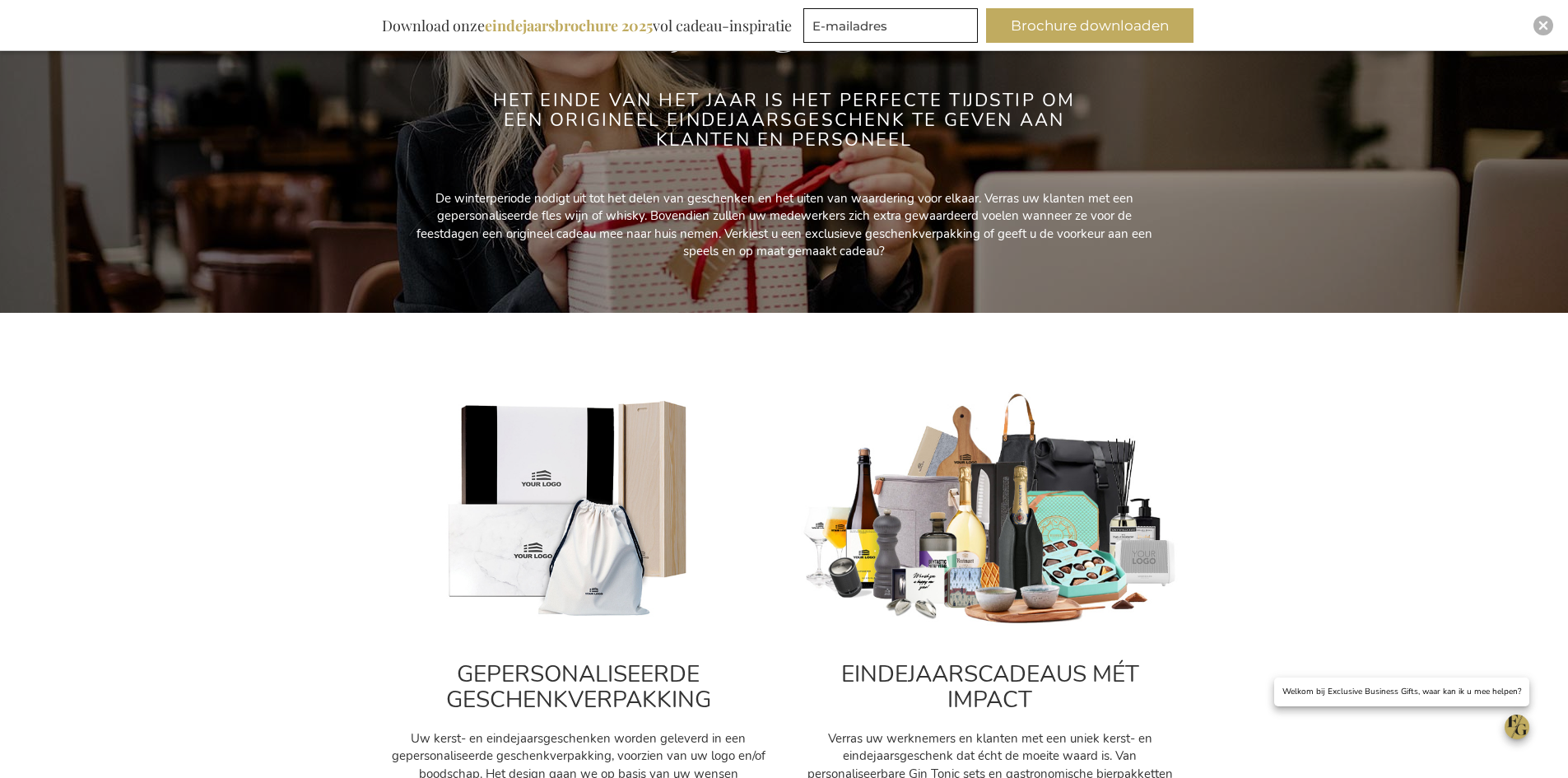
click at [1062, 566] on img at bounding box center [990, 509] width 379 height 236
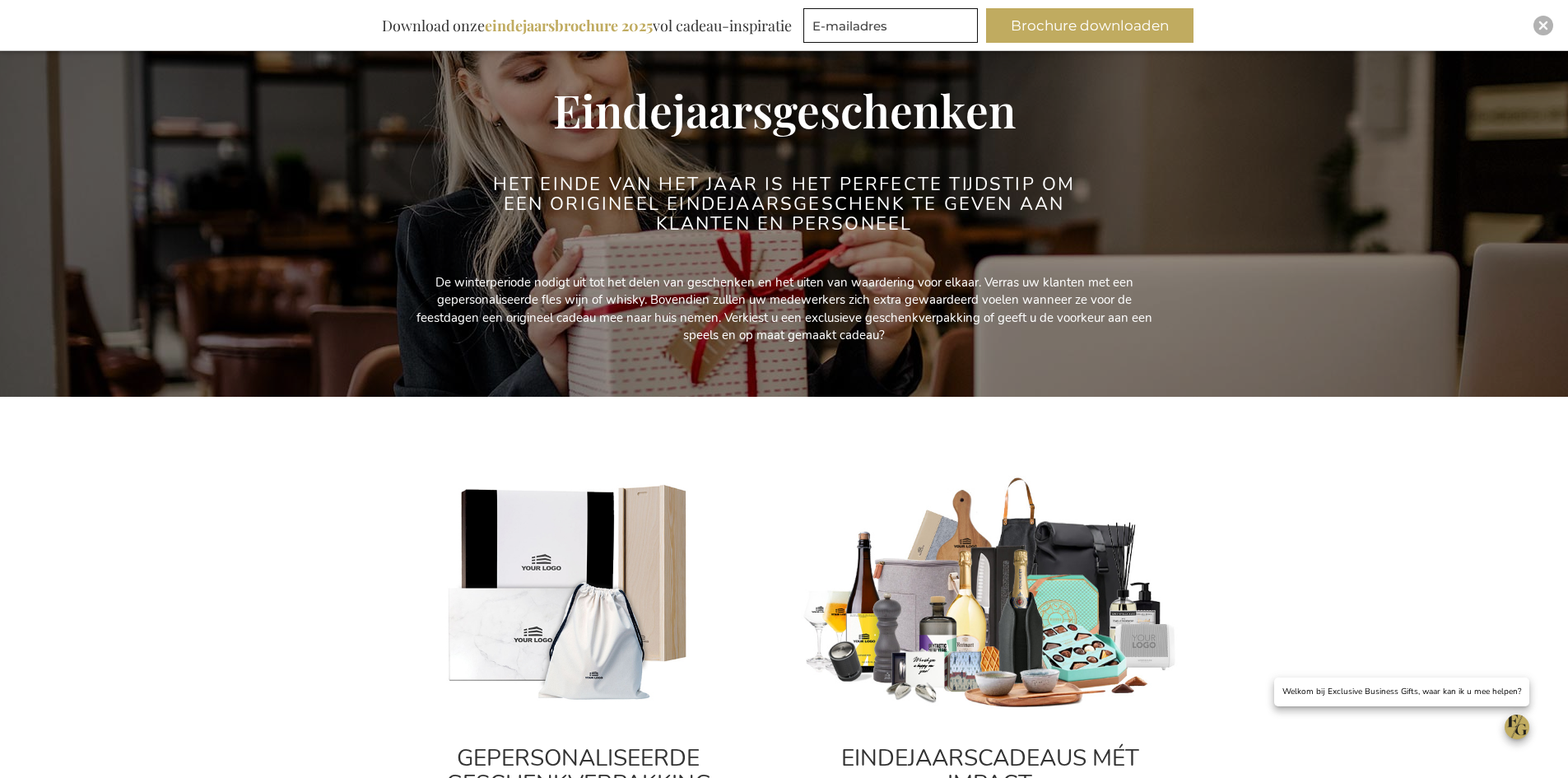
scroll to position [0, 0]
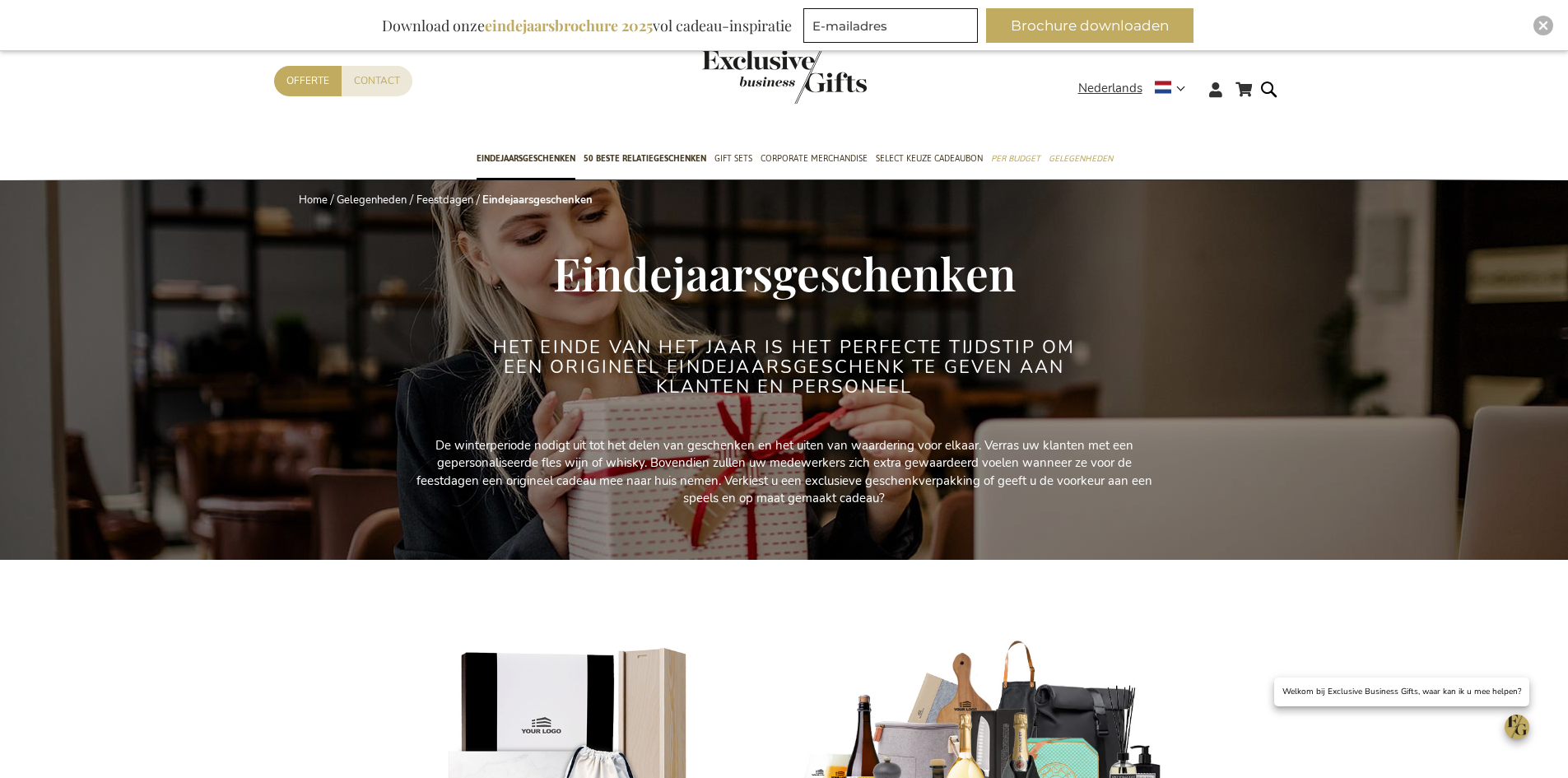
click at [772, 75] on img "store logo" at bounding box center [784, 76] width 164 height 54
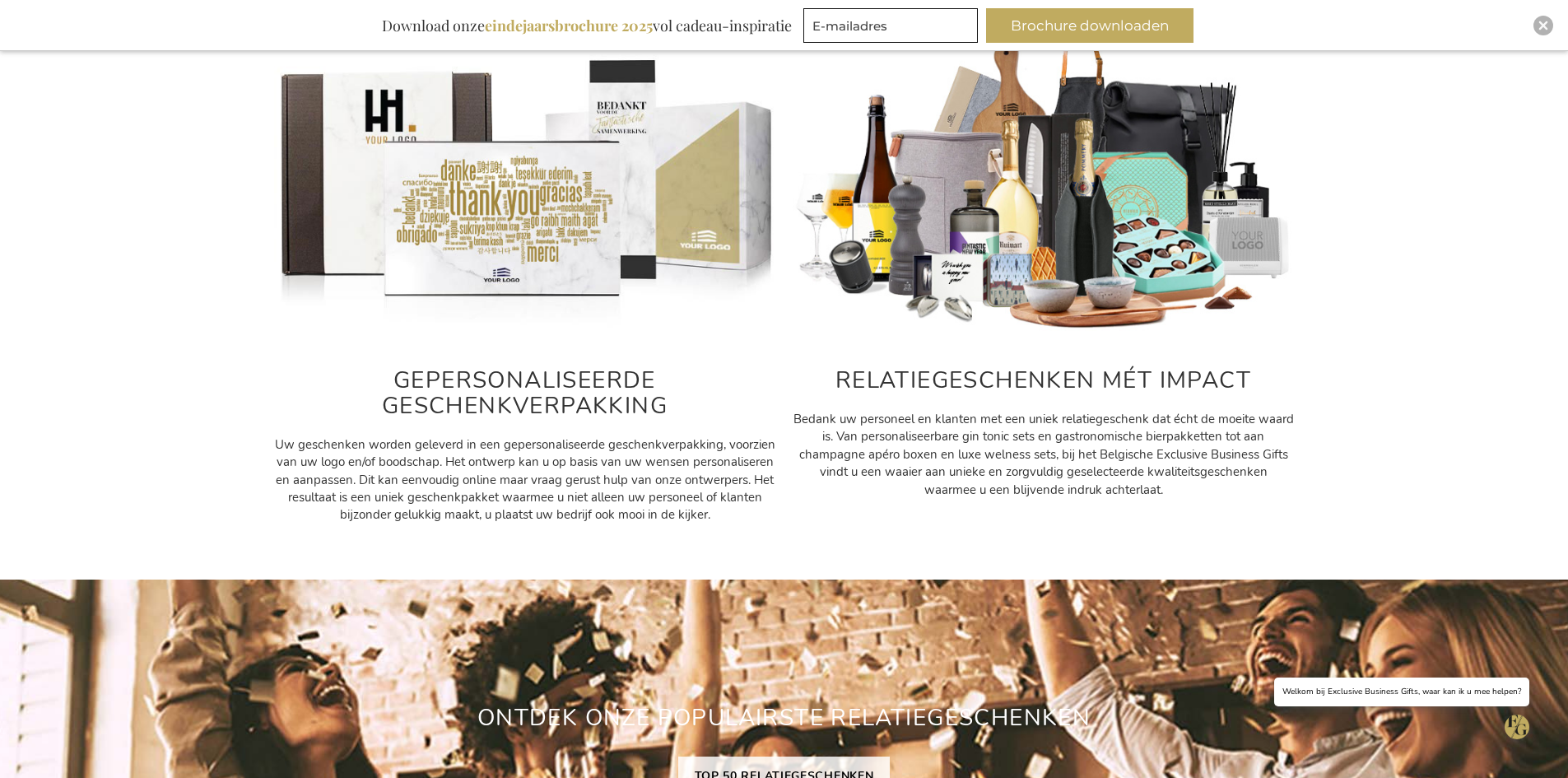
scroll to position [792, 0]
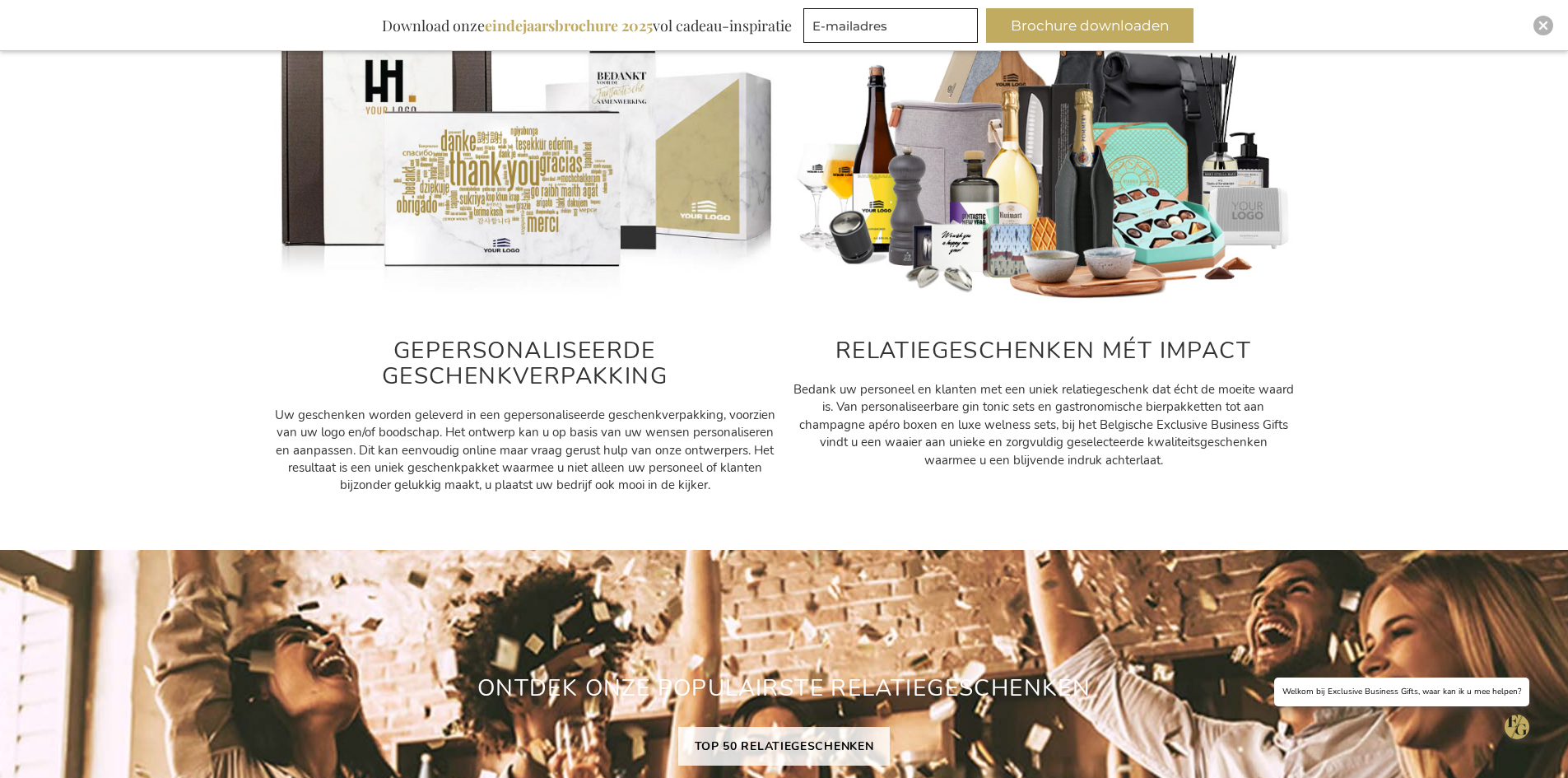
click at [1030, 357] on h2 "RELATIEGESCHENKEN MÉT IMPACT" at bounding box center [1044, 351] width 502 height 25
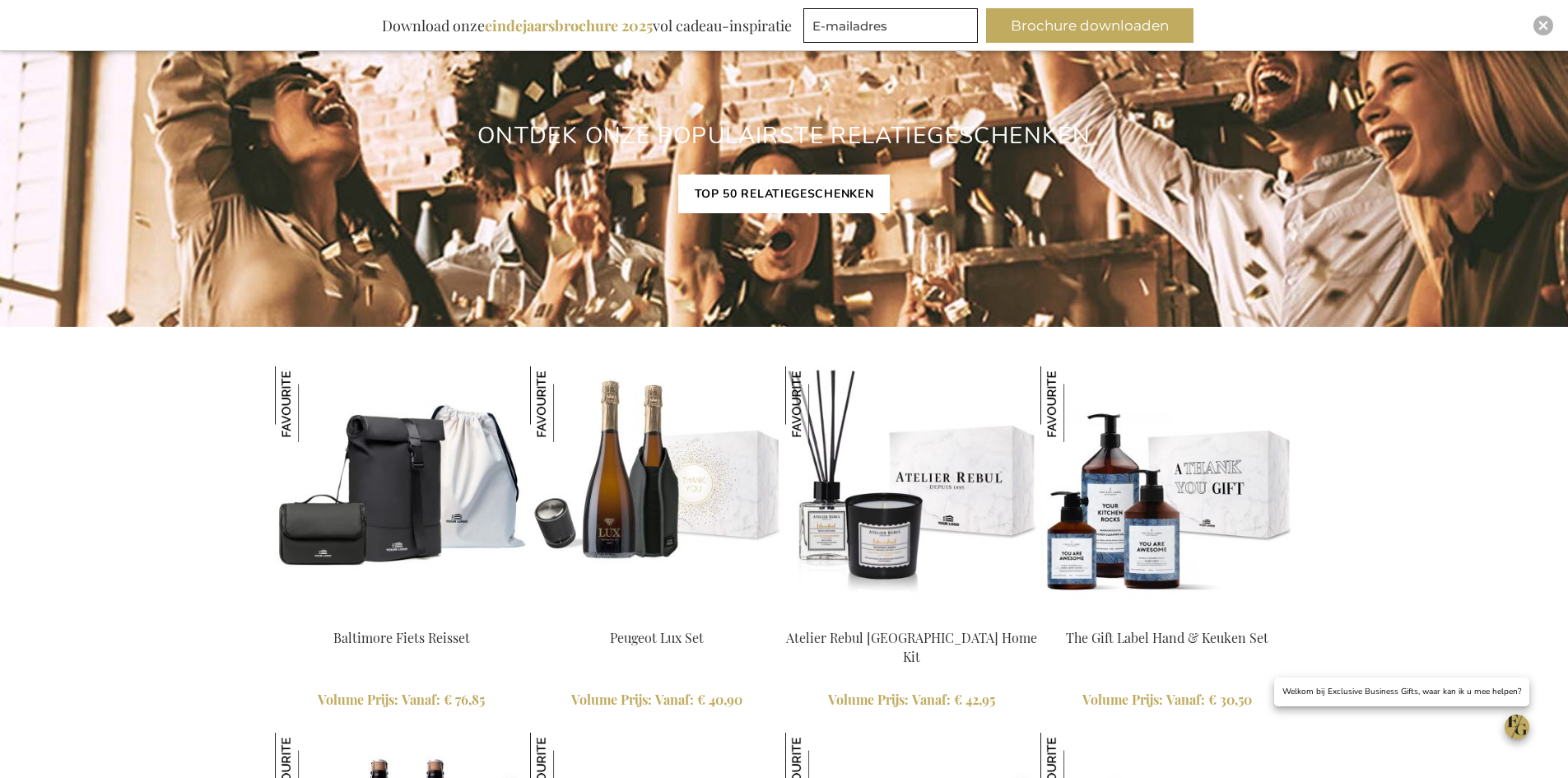
scroll to position [1368, 0]
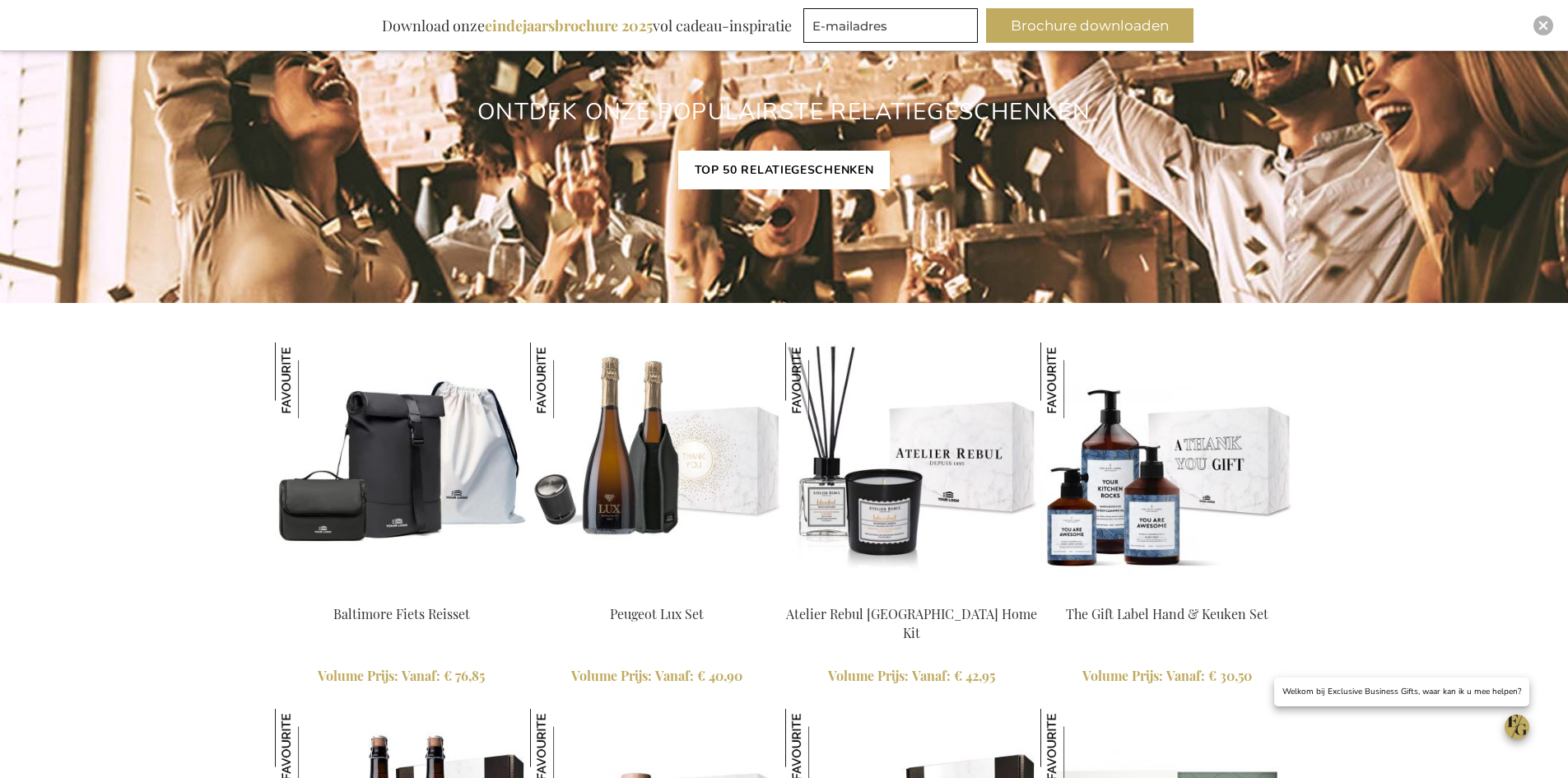
click at [774, 172] on link "TOP 50 RELATIEGESCHENKEN" at bounding box center [784, 169] width 213 height 38
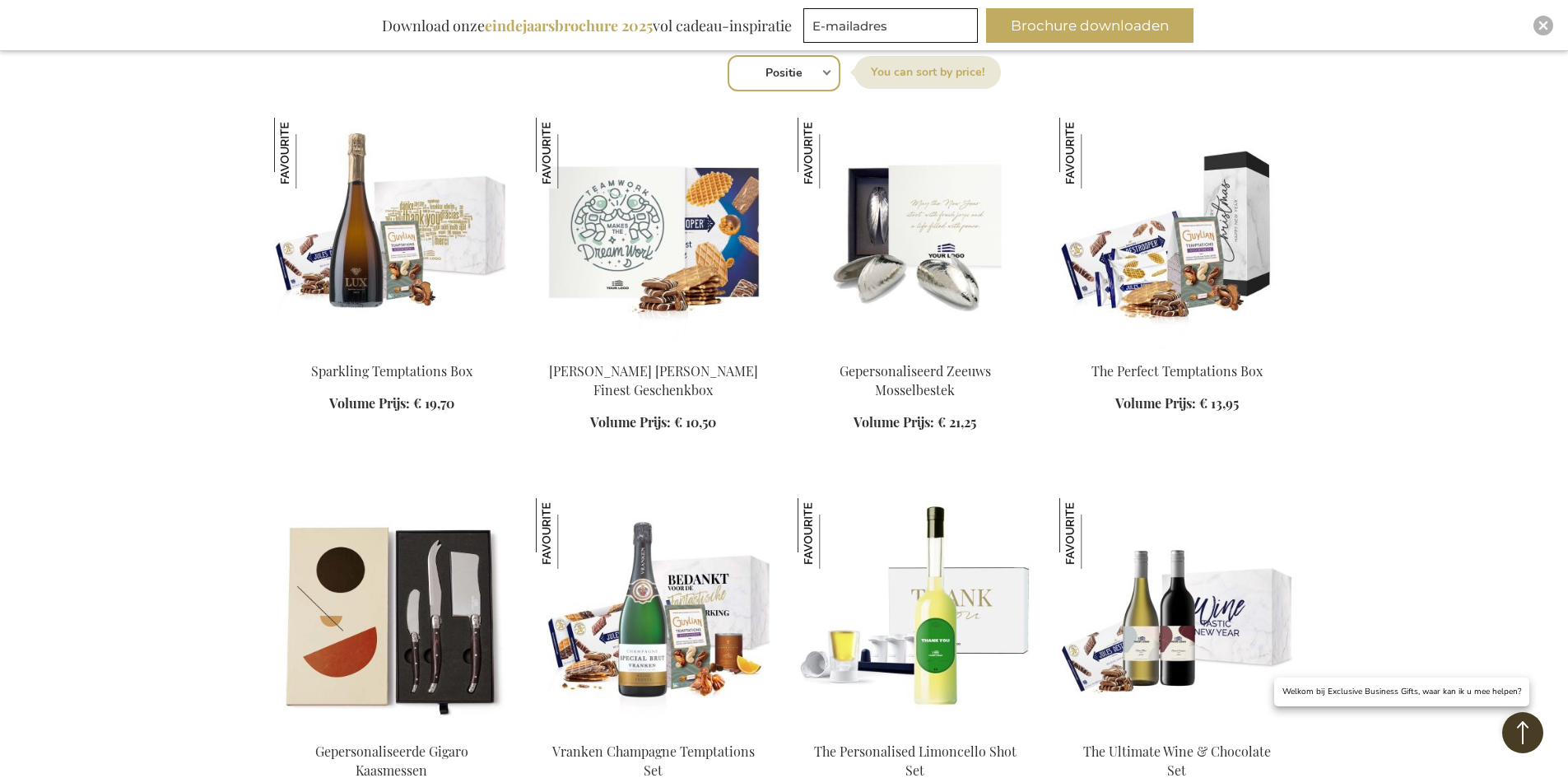
scroll to position [741, 0]
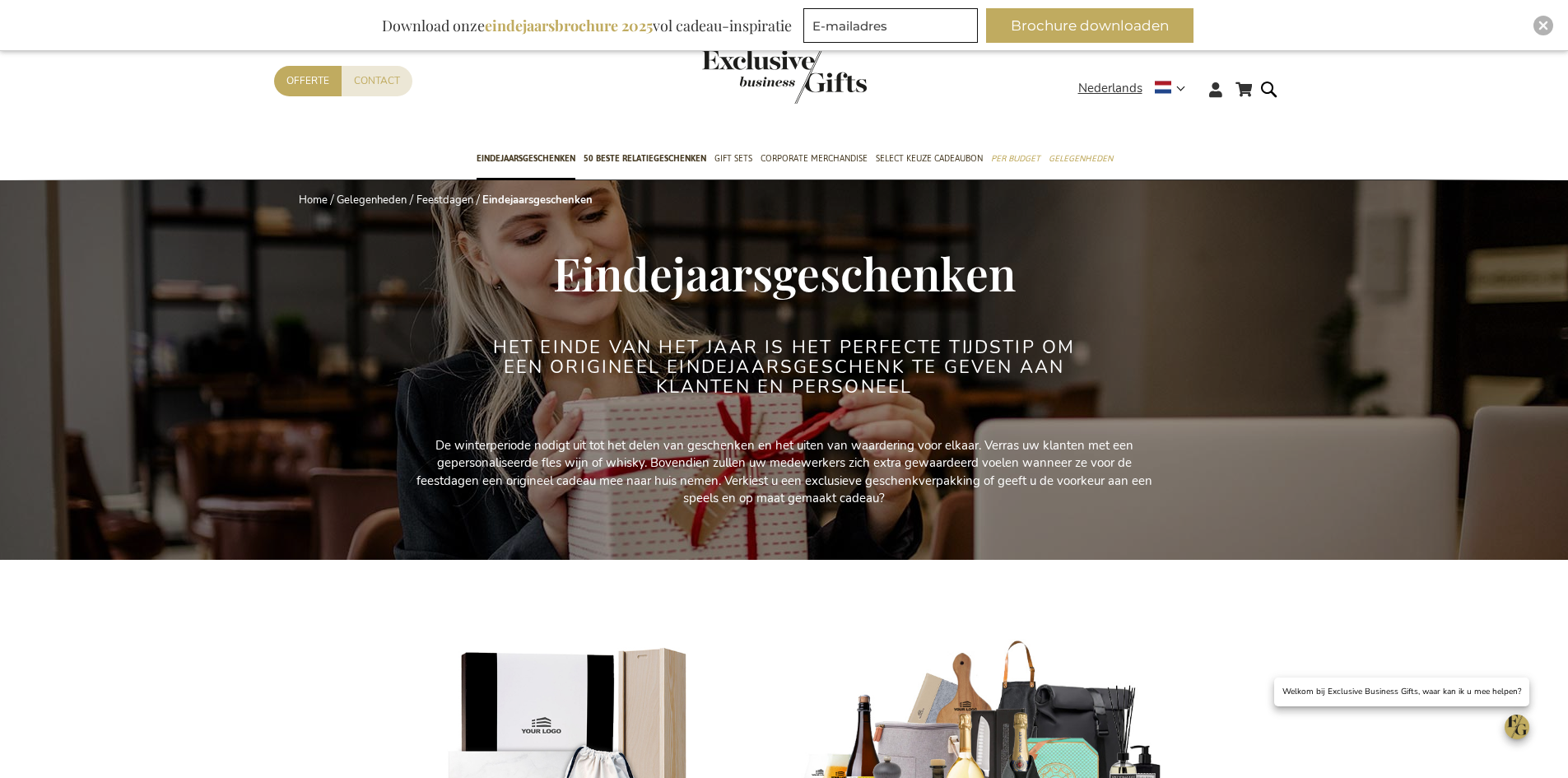
select select "price_asc"
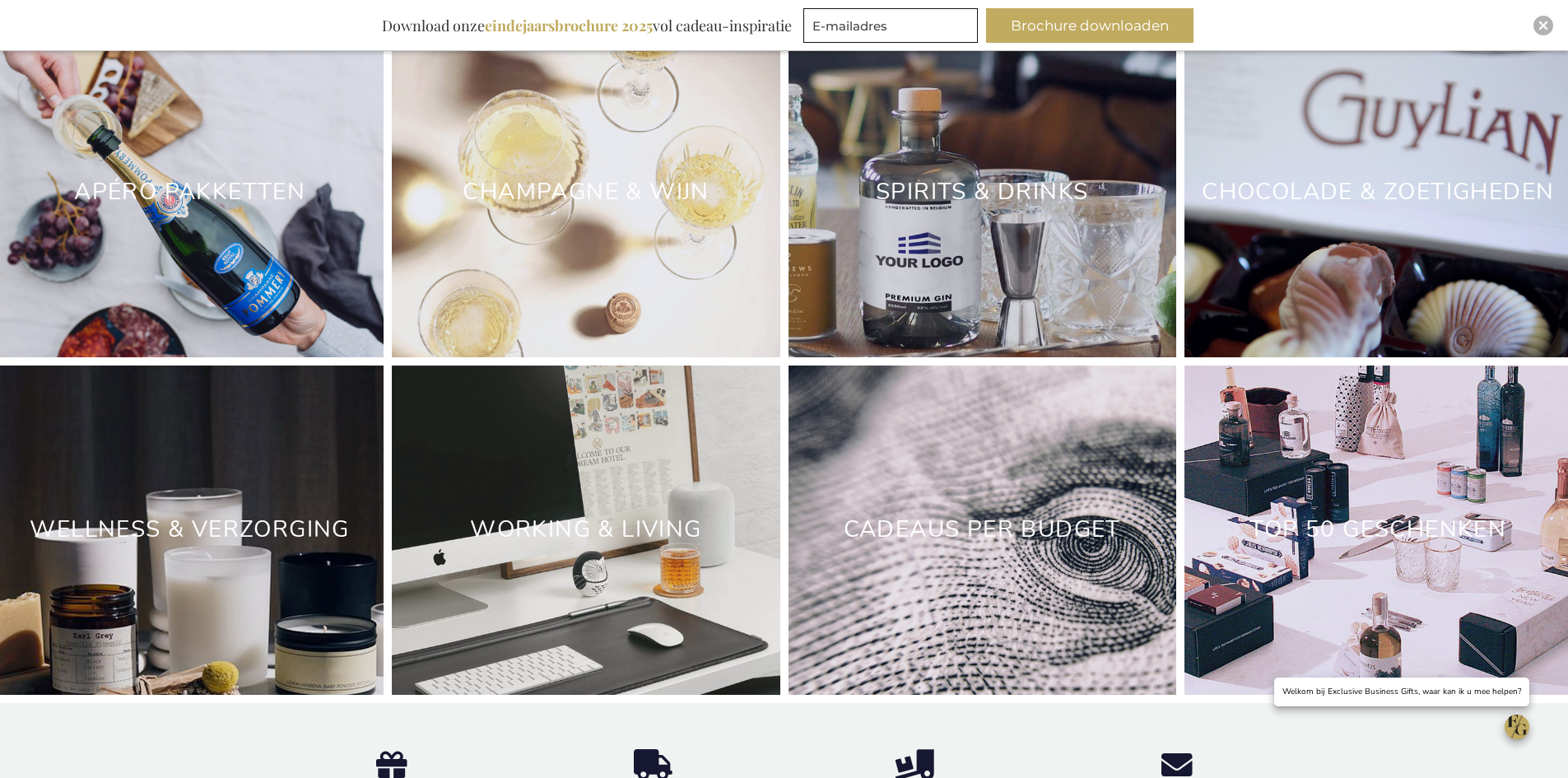
scroll to position [4939, 0]
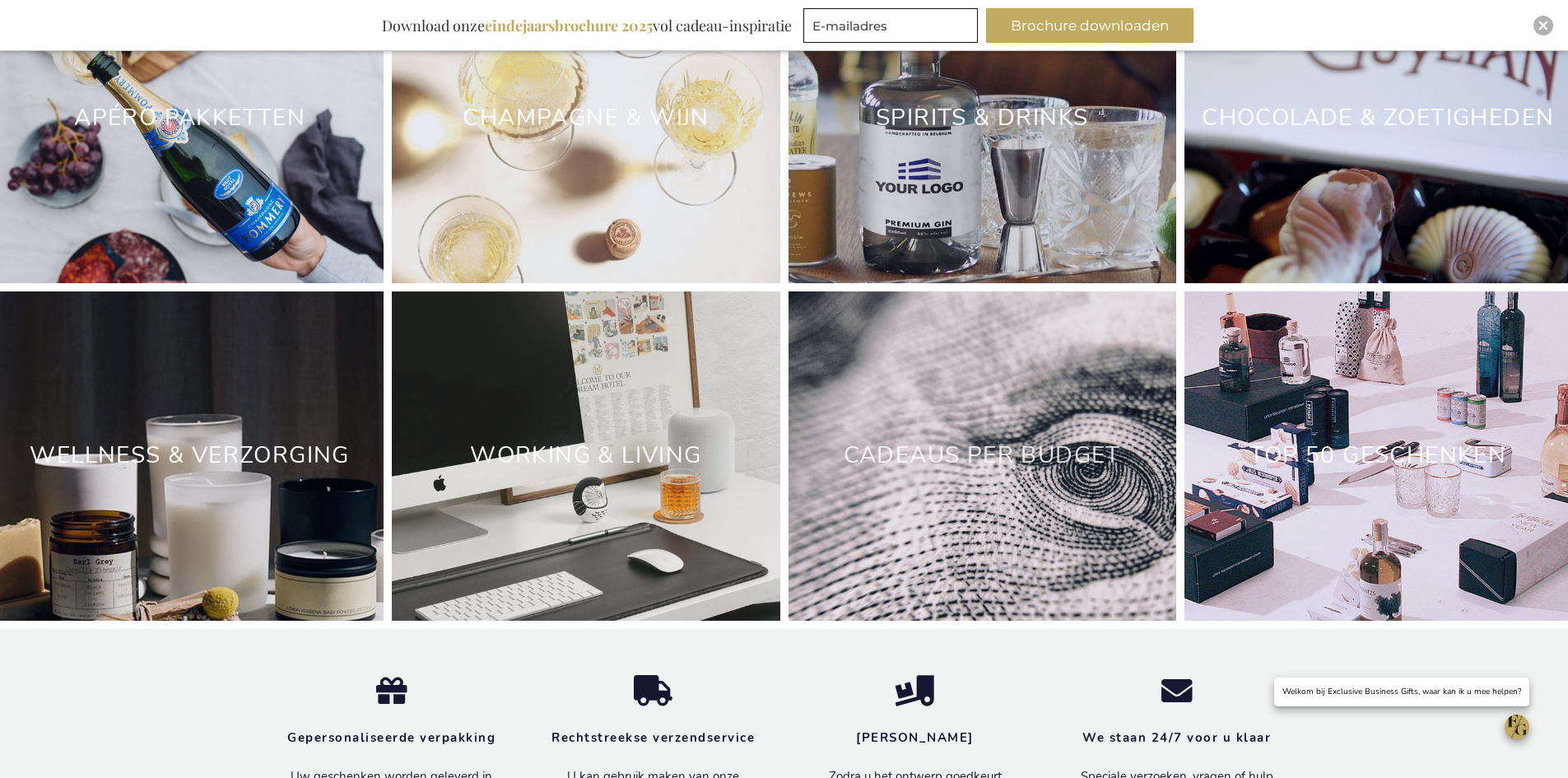
click at [1001, 471] on link "Cadeaus Per Budget" at bounding box center [981, 455] width 277 height 32
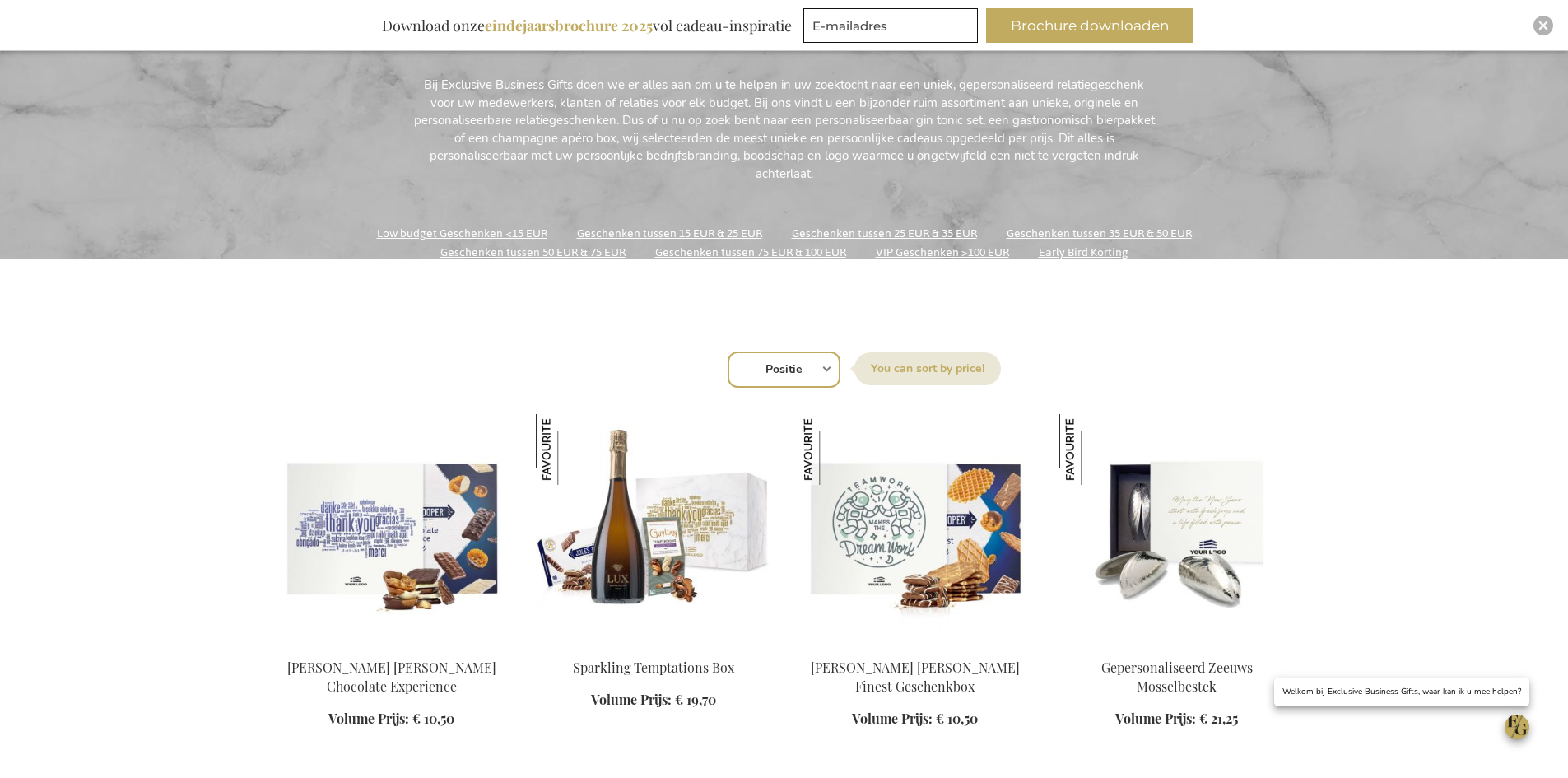
scroll to position [329, 0]
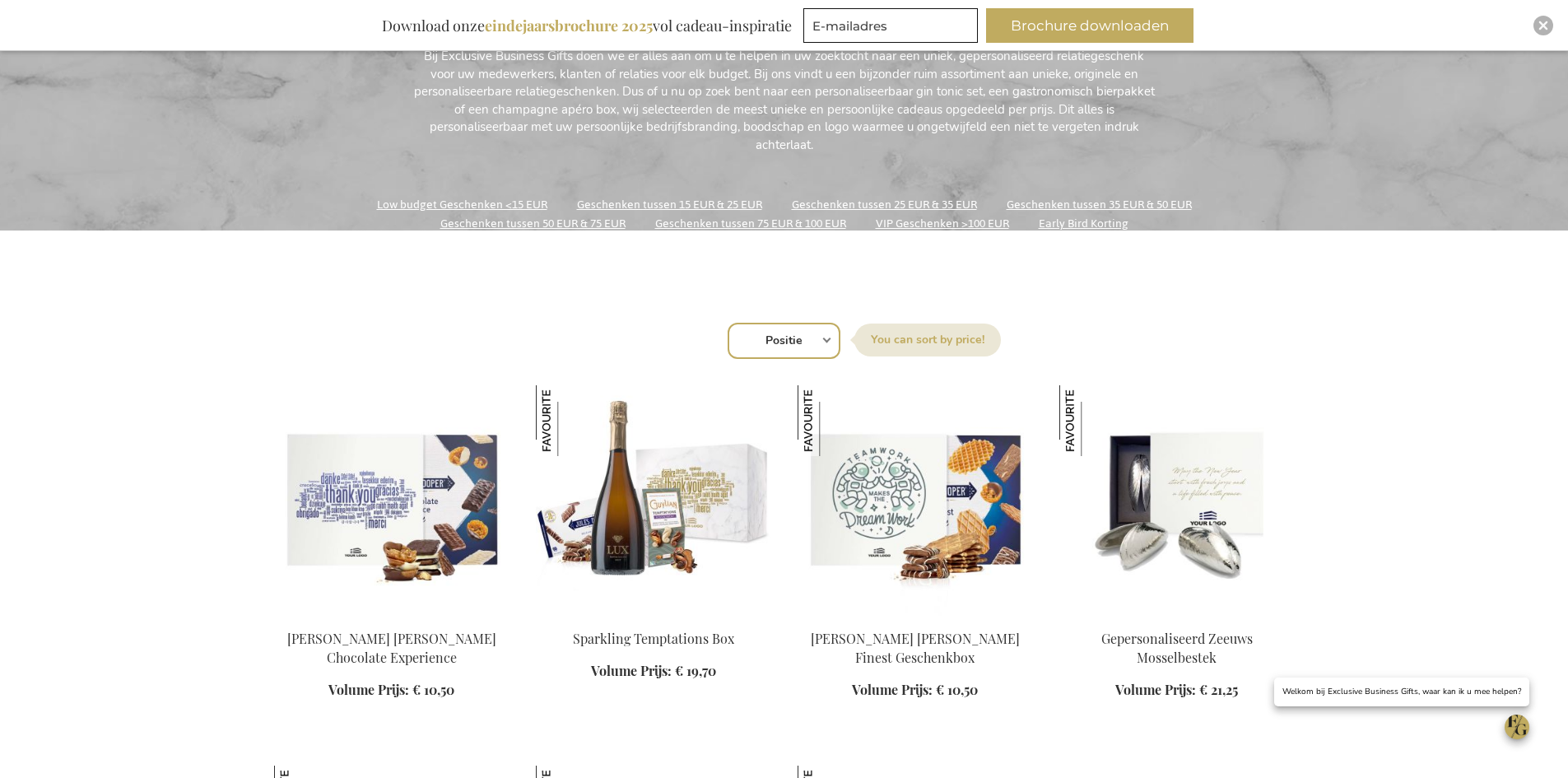
click at [814, 347] on select "Positie Best Sellers Meest bekeken Nieuw Biggest Saving Price: low to high Pric…" at bounding box center [784, 340] width 113 height 36
click at [702, 200] on link "Geschenken tussen 15 EUR & 25 EUR" at bounding box center [669, 204] width 186 height 22
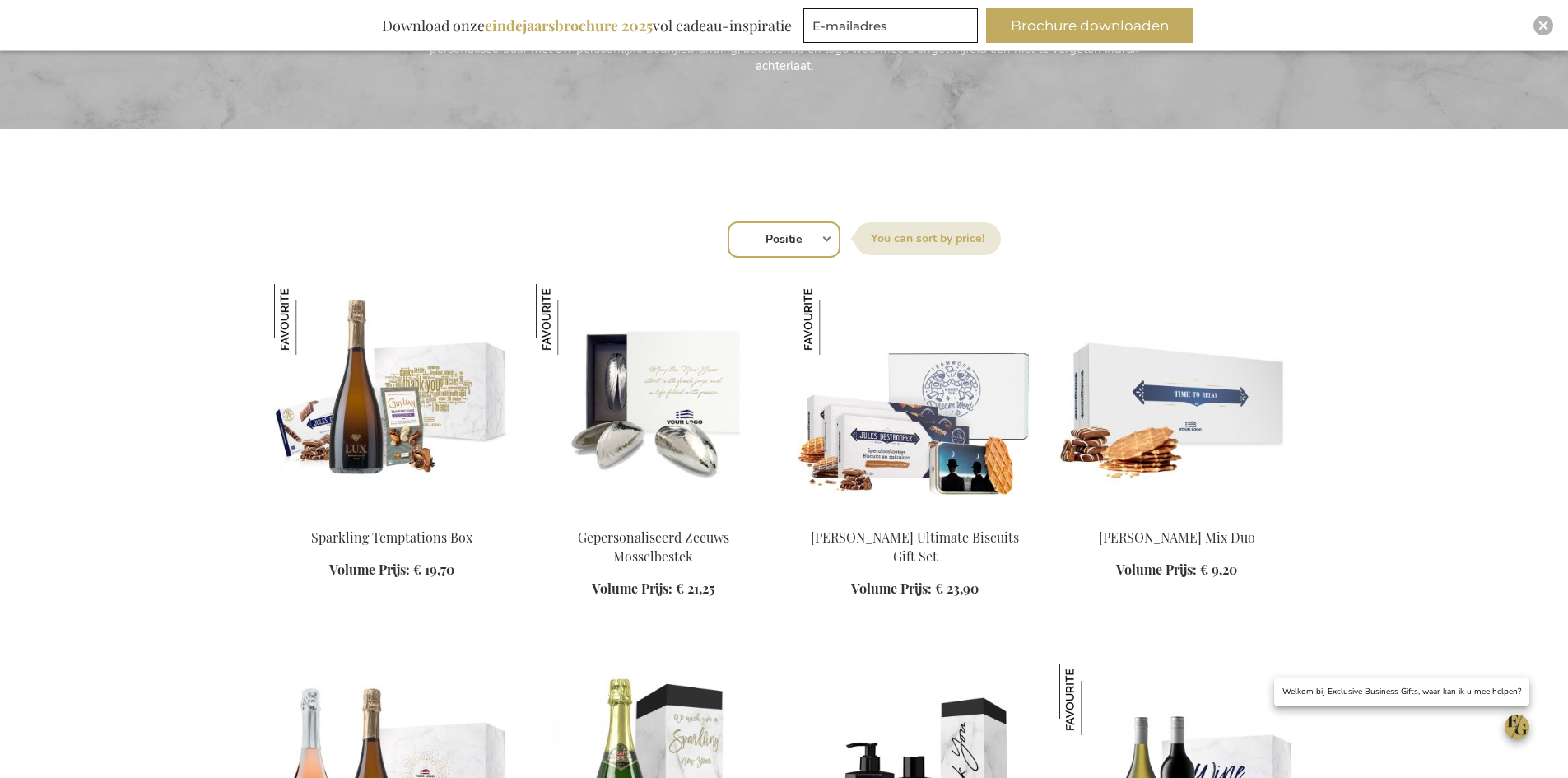
scroll to position [493, 0]
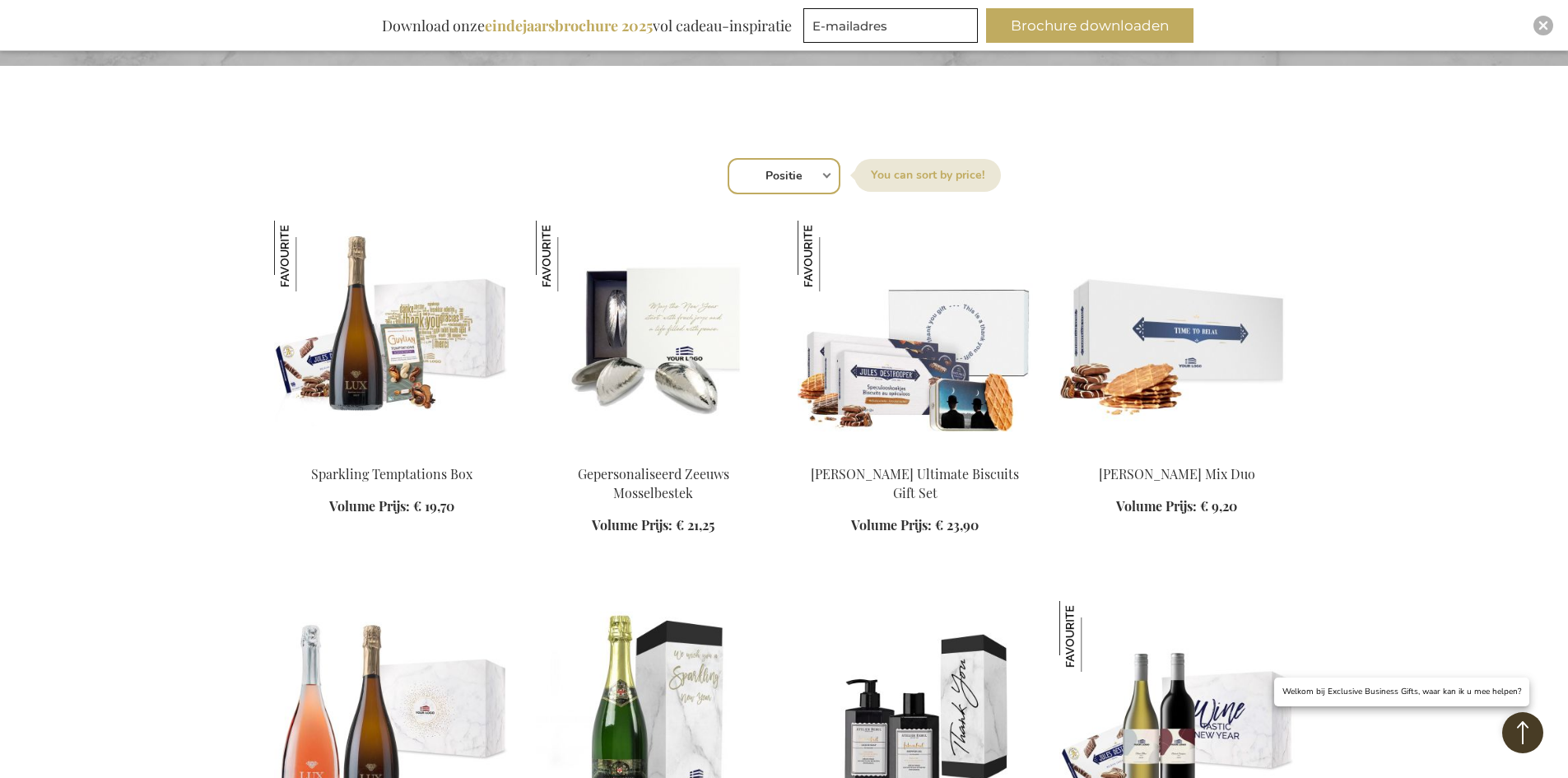
click at [430, 345] on img at bounding box center [392, 335] width 235 height 230
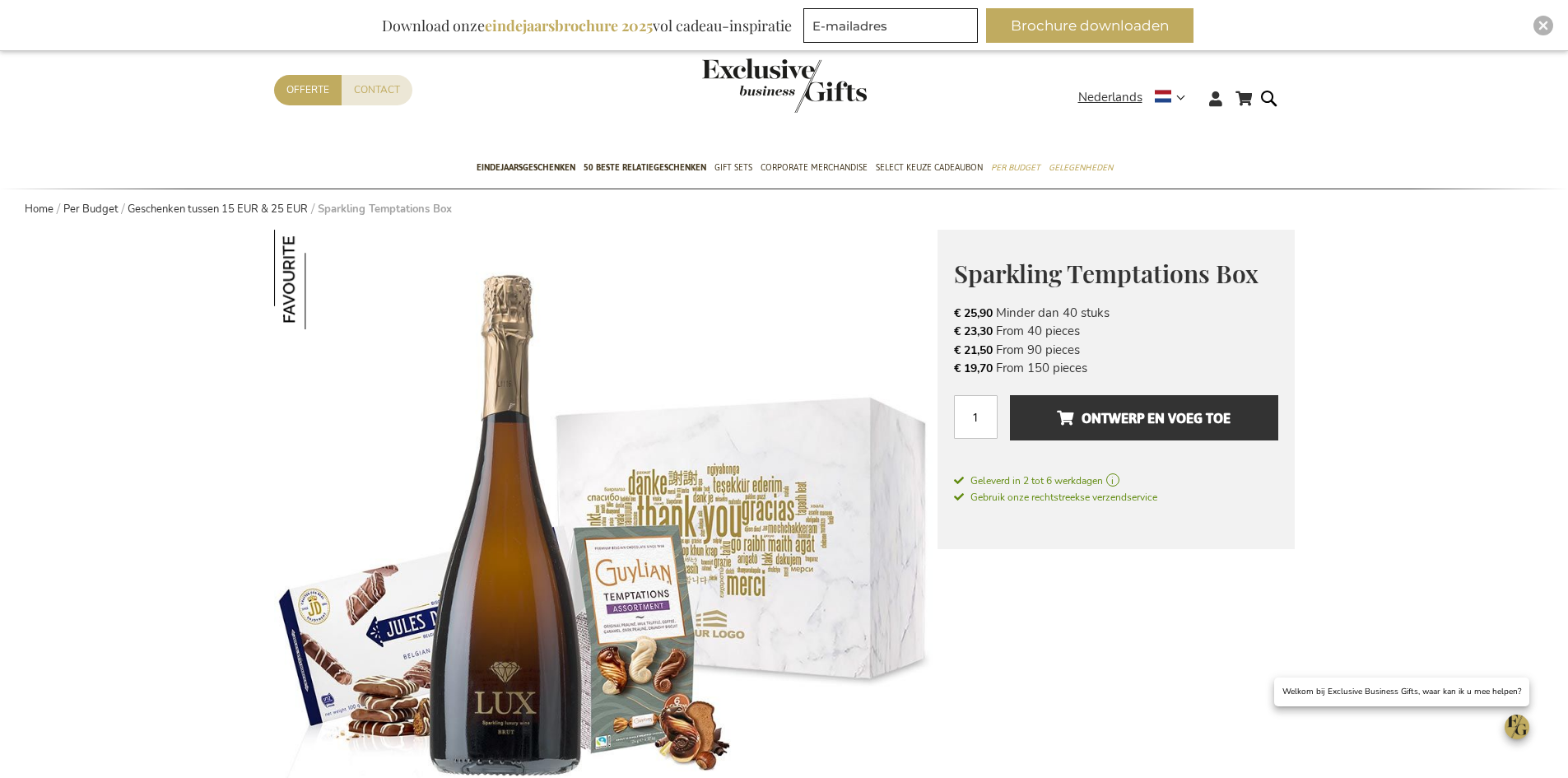
scroll to position [82, 0]
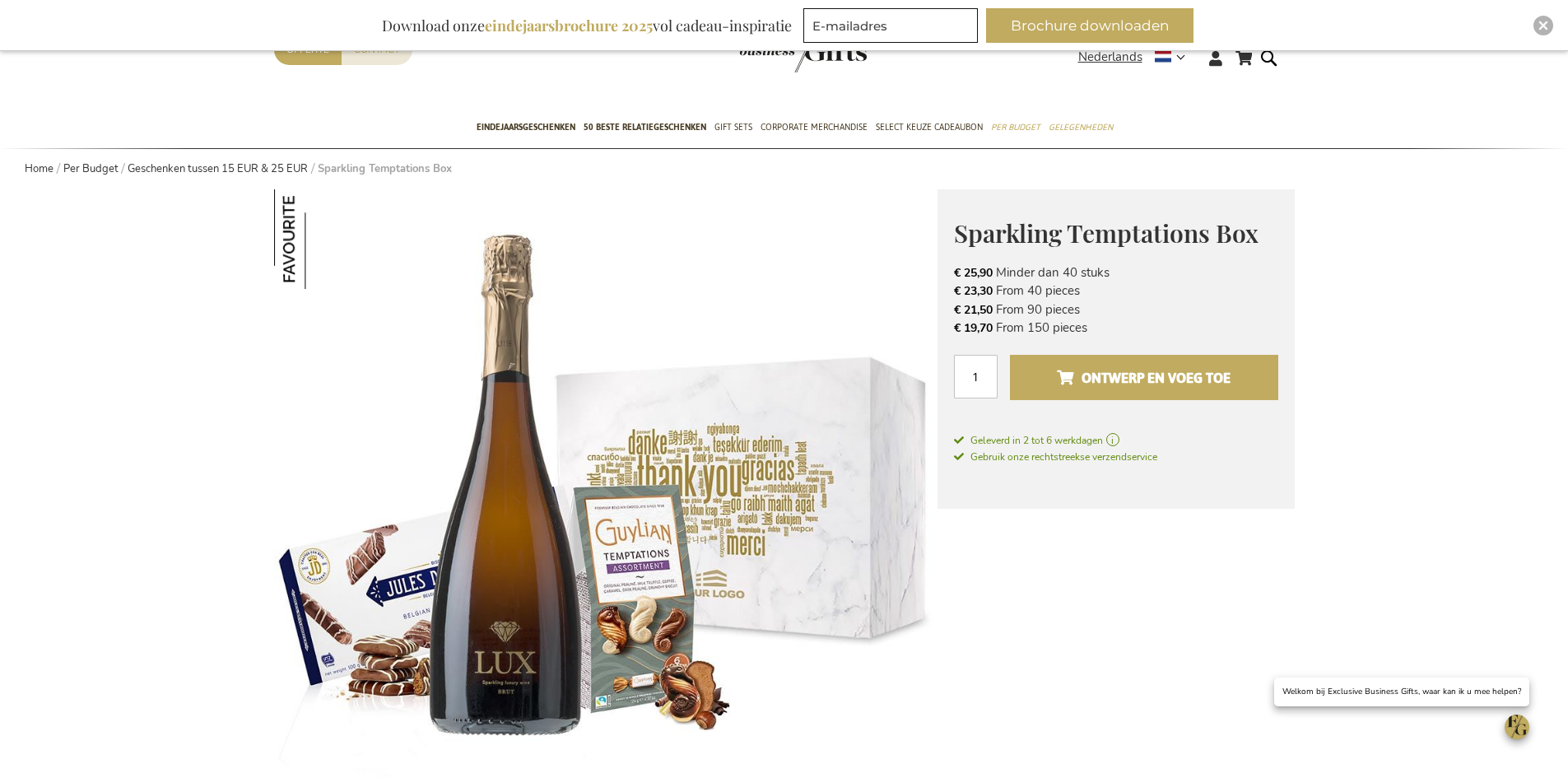
click at [1067, 393] on button "Ontwerp en voeg toe" at bounding box center [1144, 377] width 268 height 46
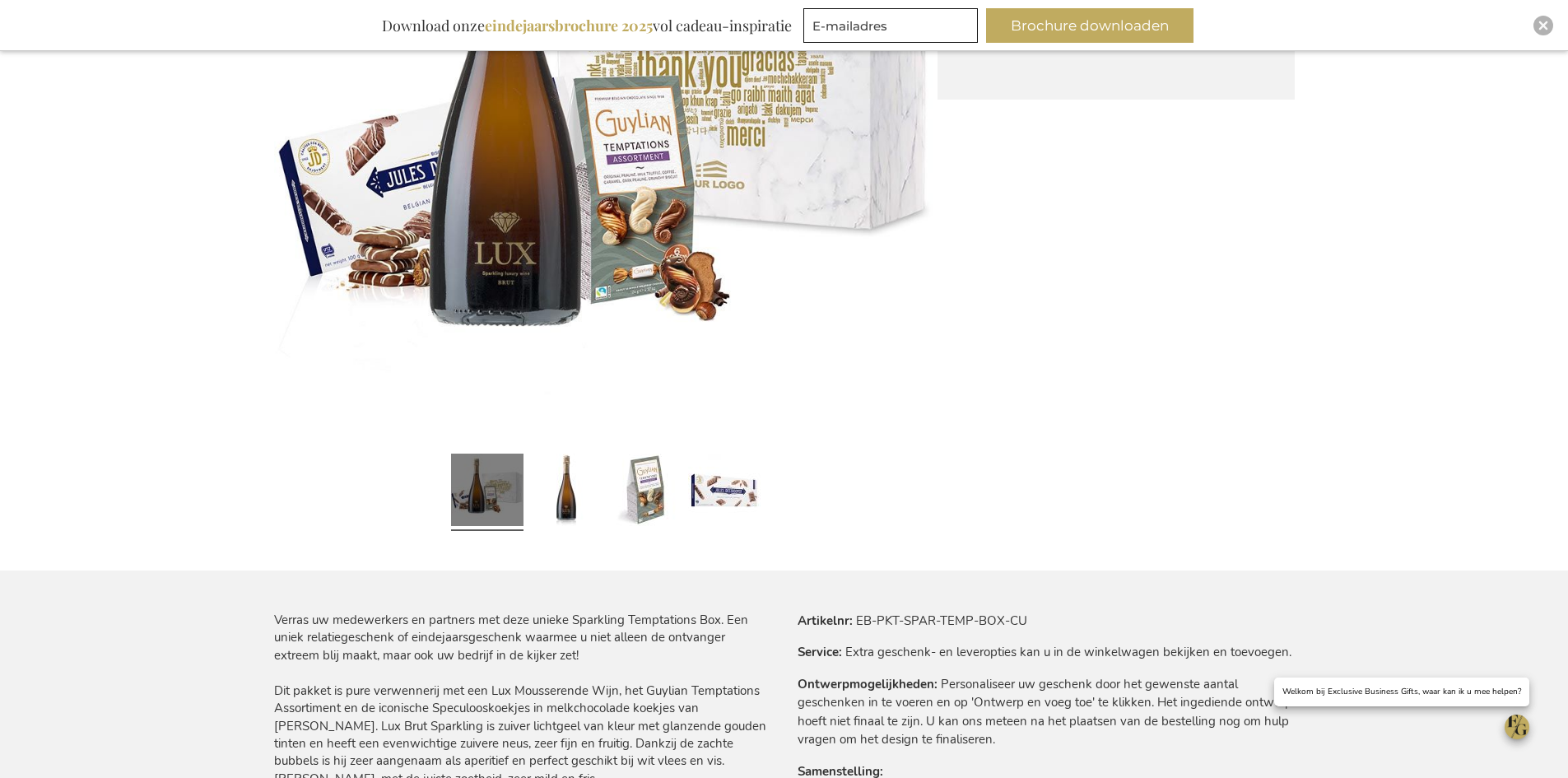
scroll to position [493, 0]
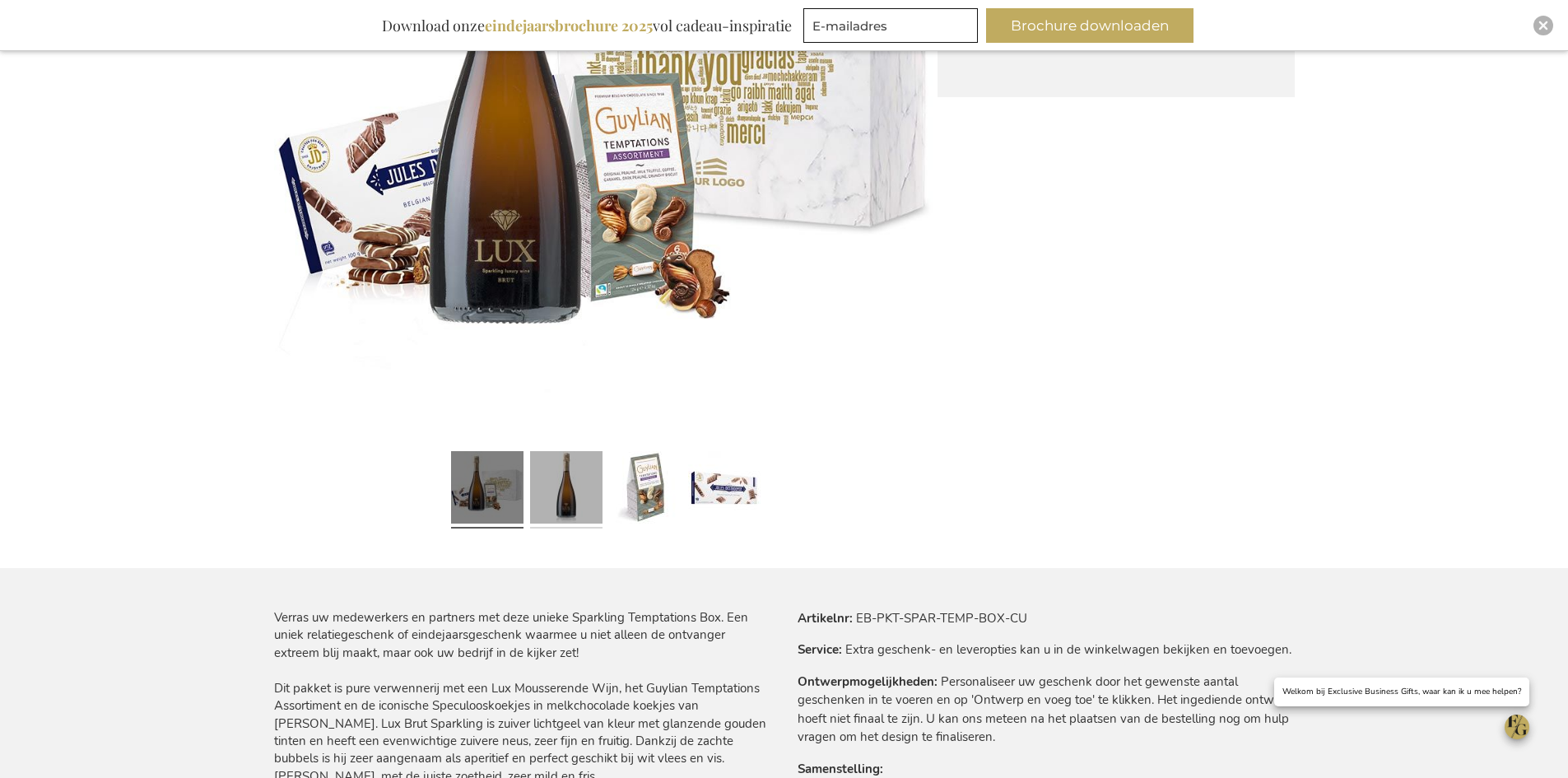
click at [574, 465] on link at bounding box center [566, 489] width 73 height 90
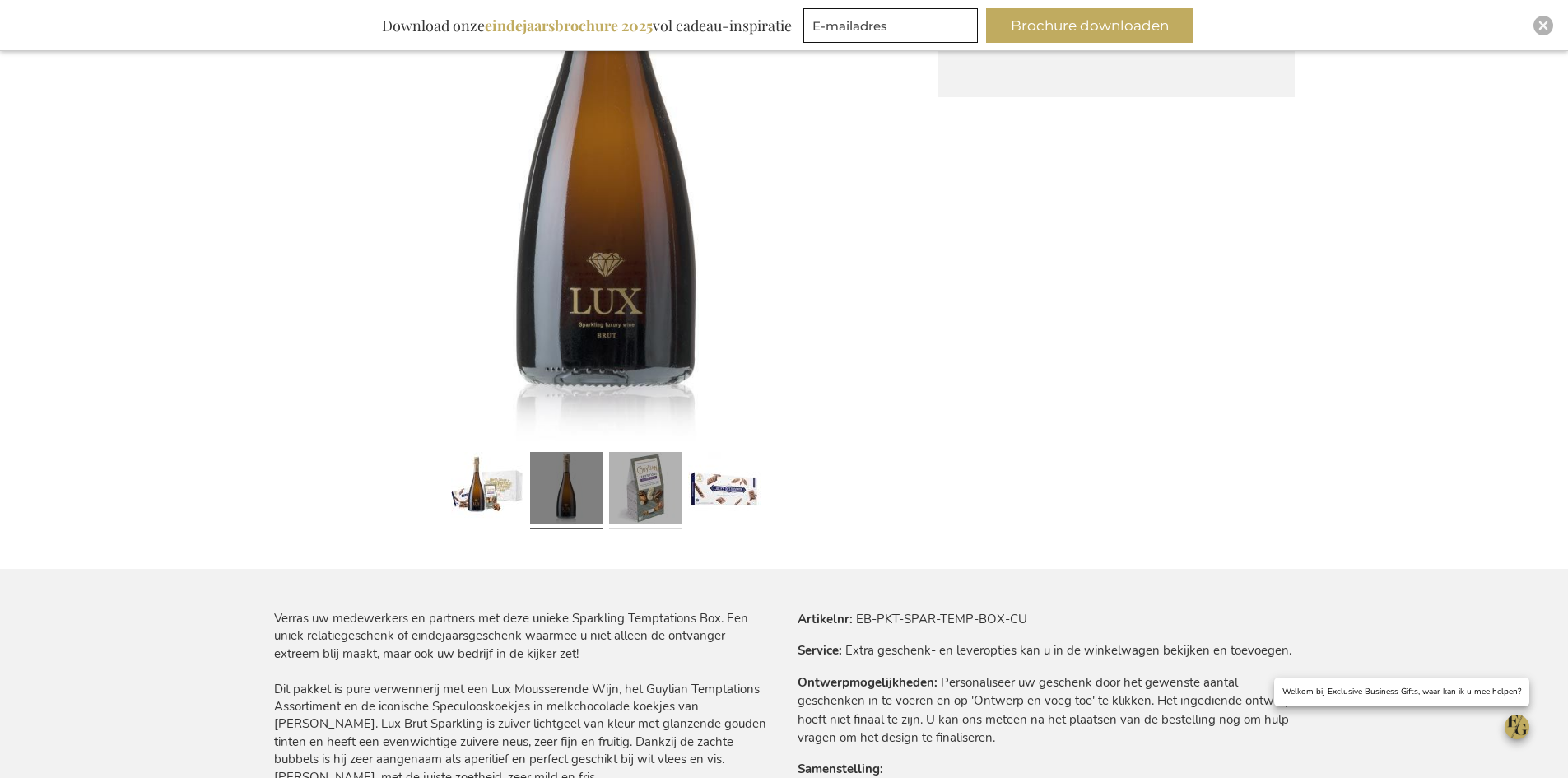
click at [657, 483] on link at bounding box center [645, 490] width 73 height 90
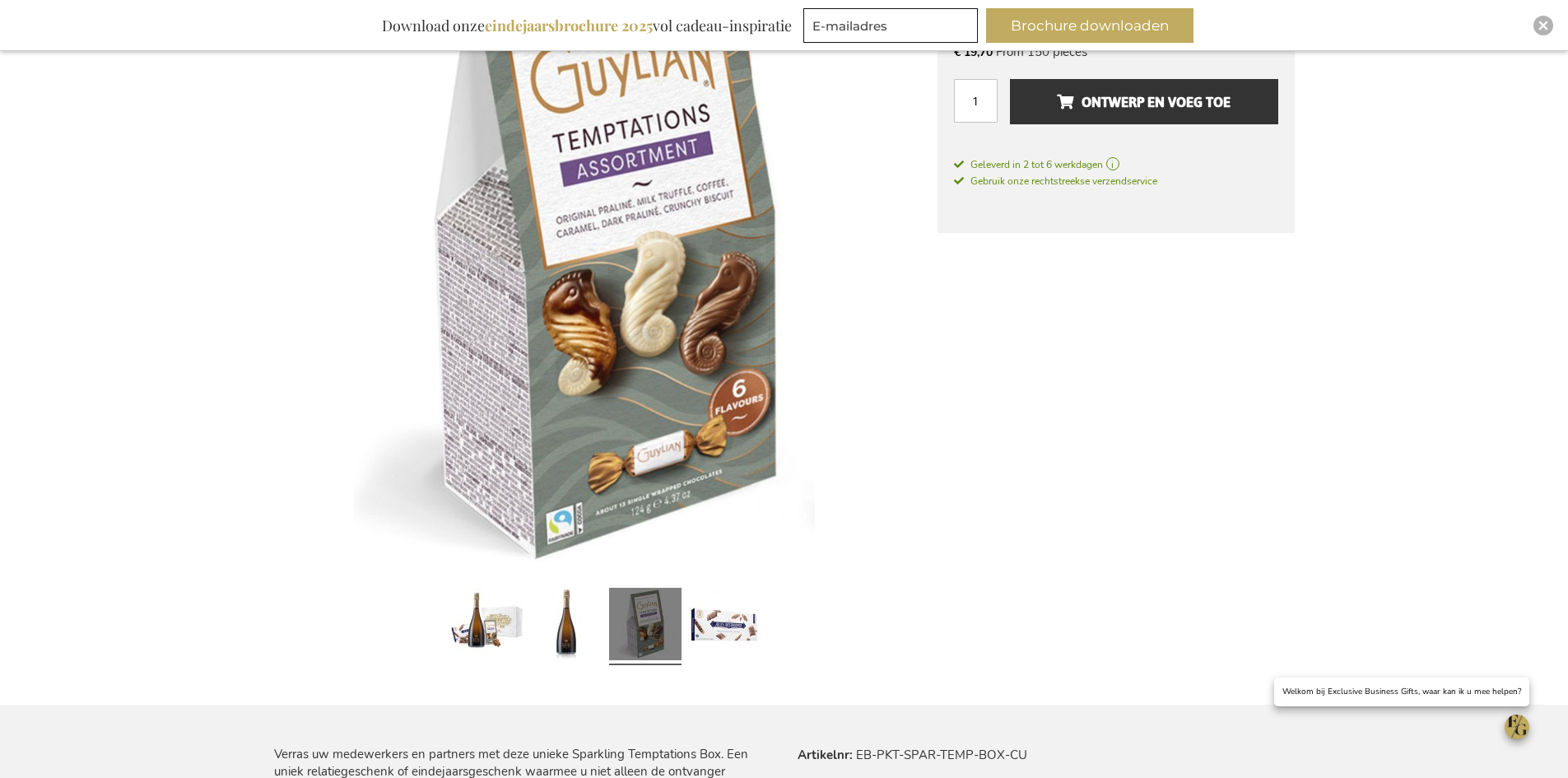
scroll to position [329, 0]
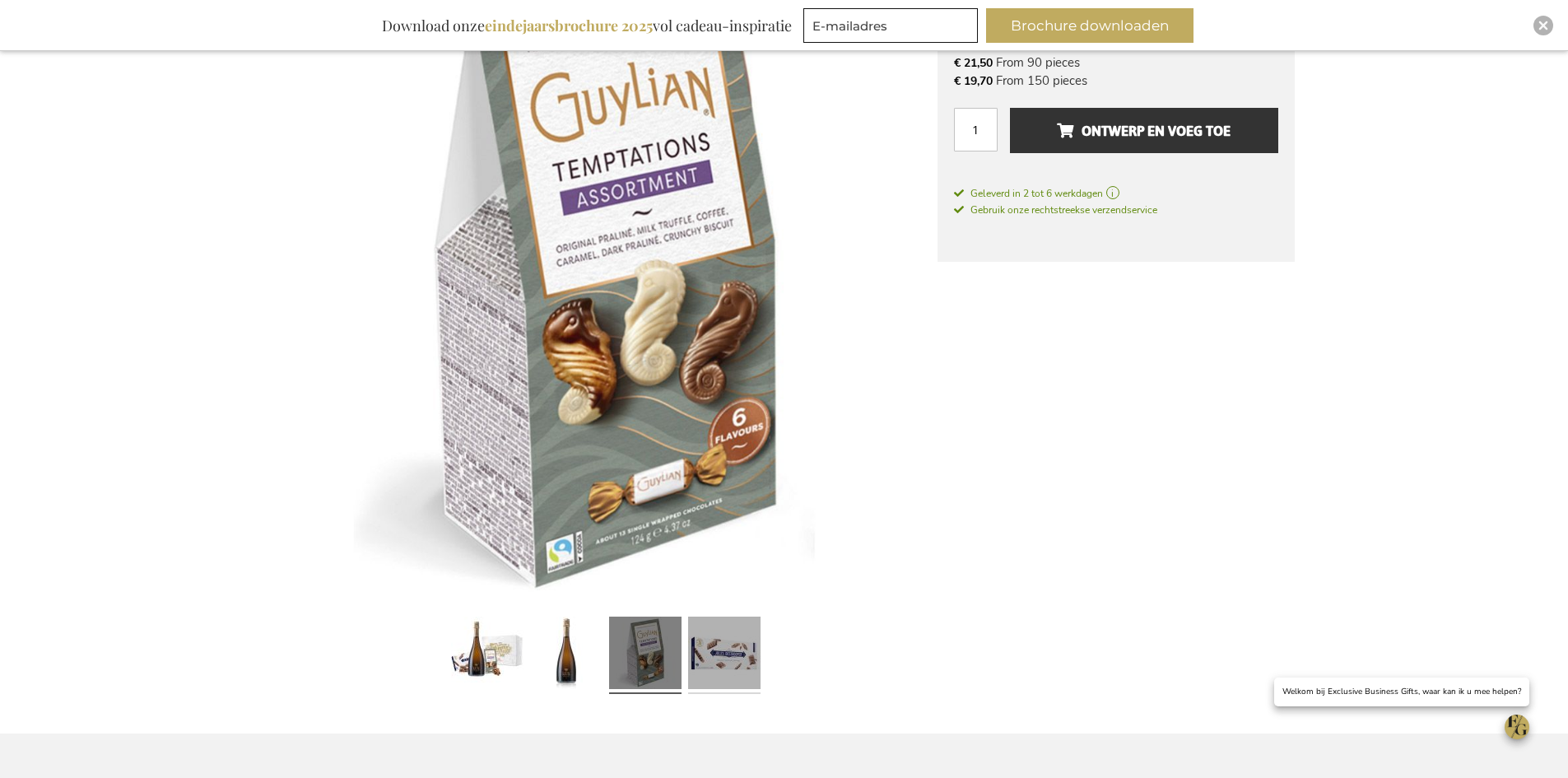
click at [737, 643] on link at bounding box center [725, 655] width 73 height 90
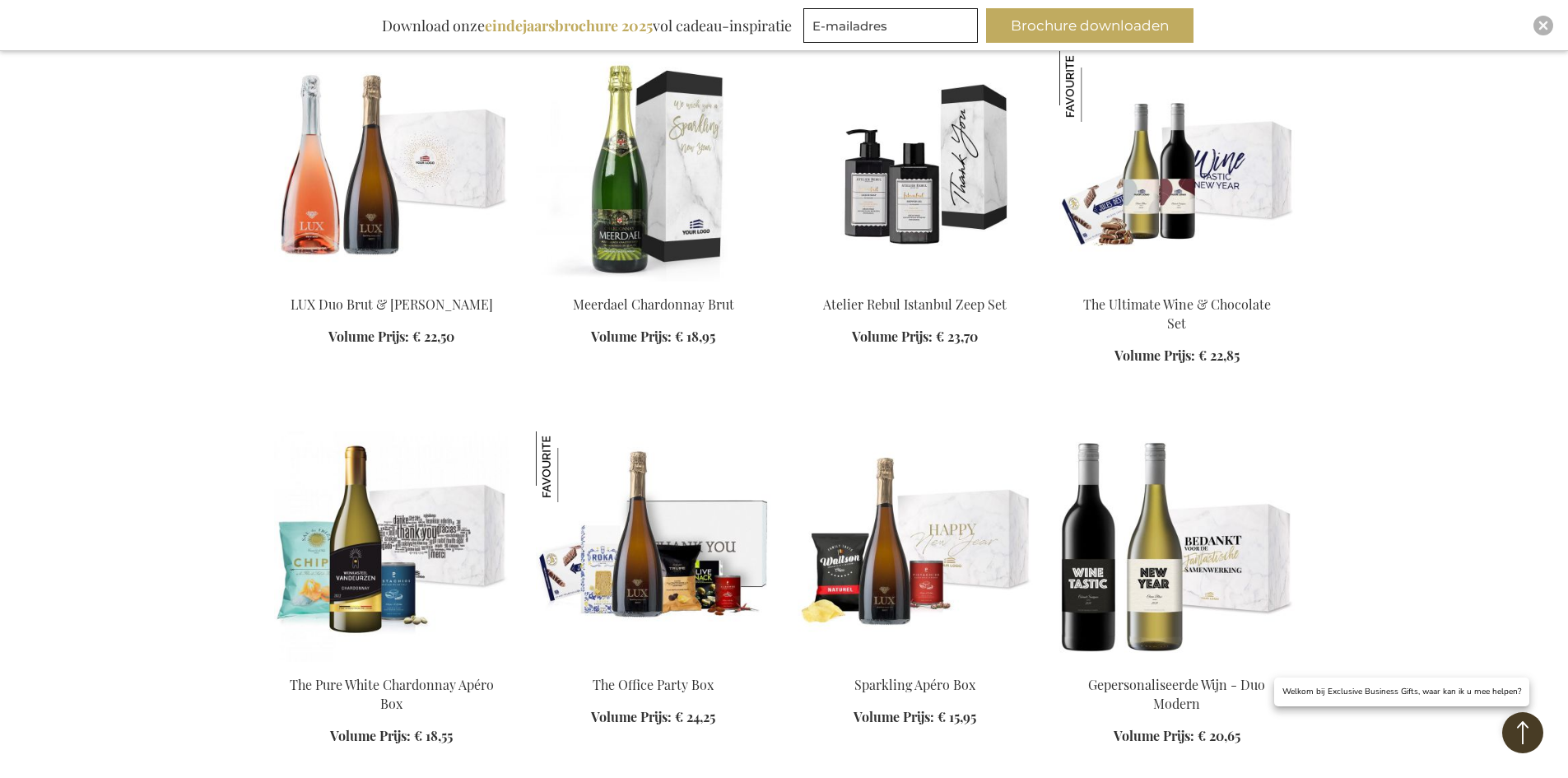
scroll to position [1290, 0]
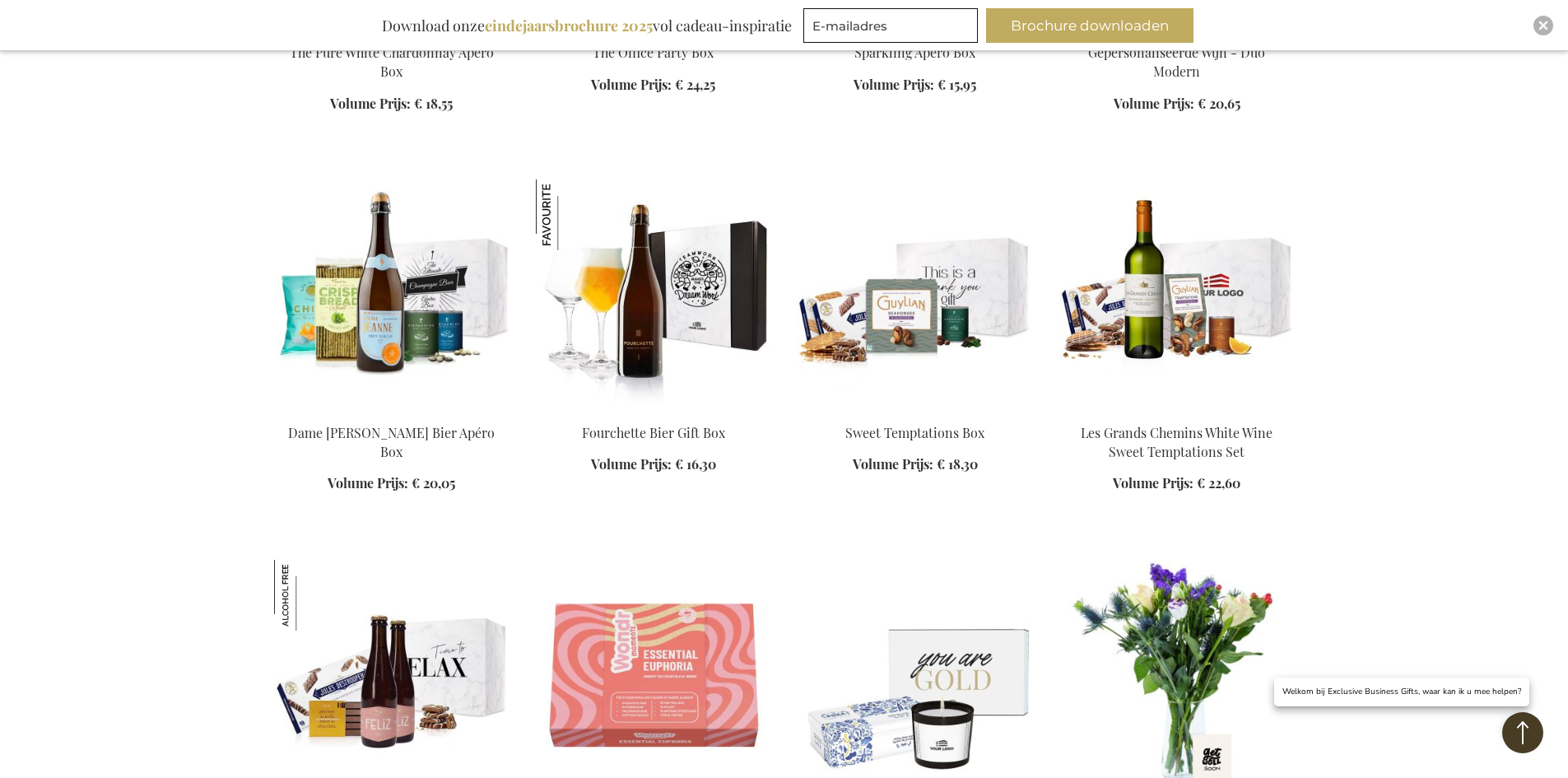
scroll to position [1702, 0]
